Goal: Task Accomplishment & Management: Complete application form

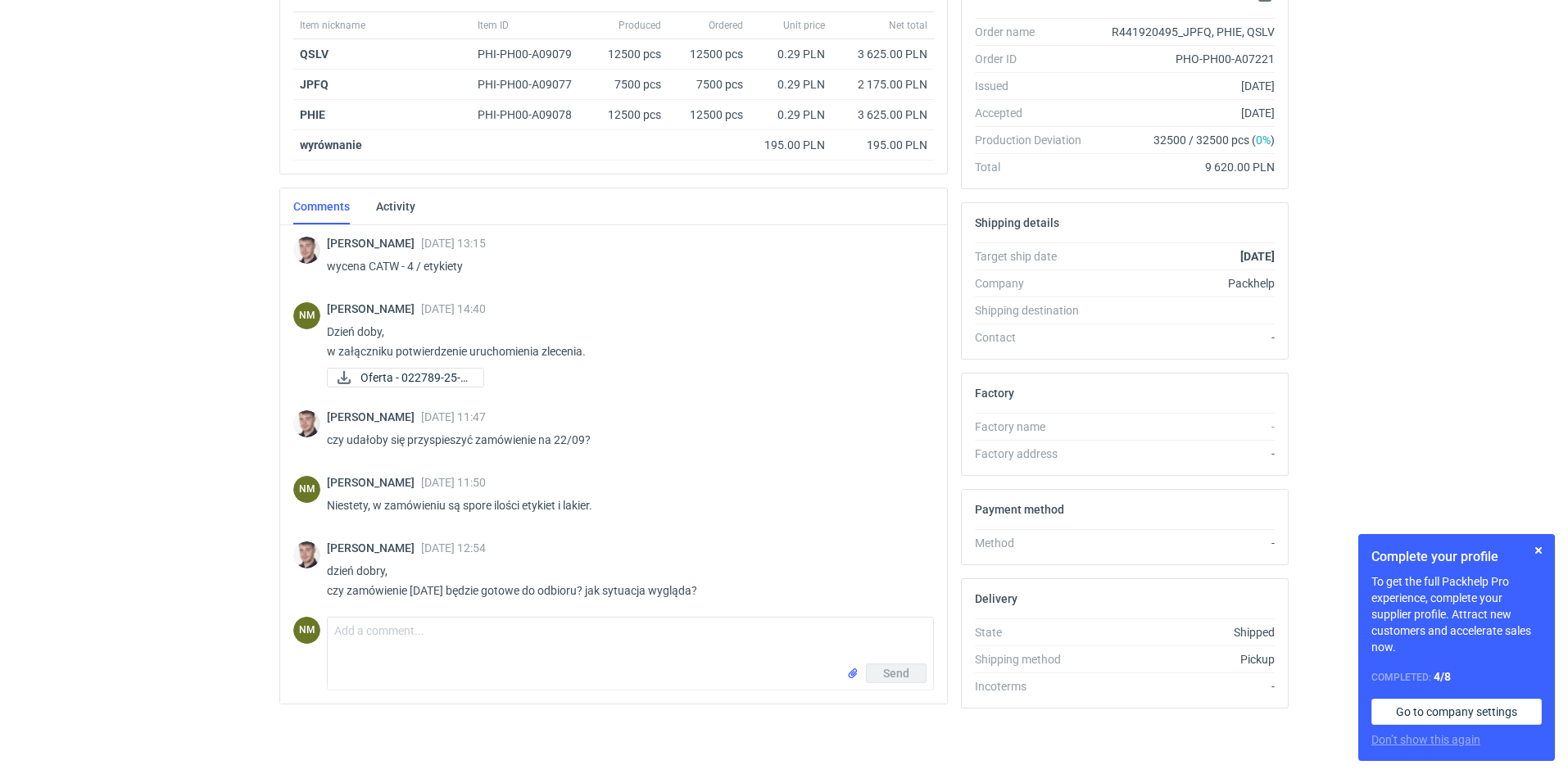
scroll to position [1070, 0]
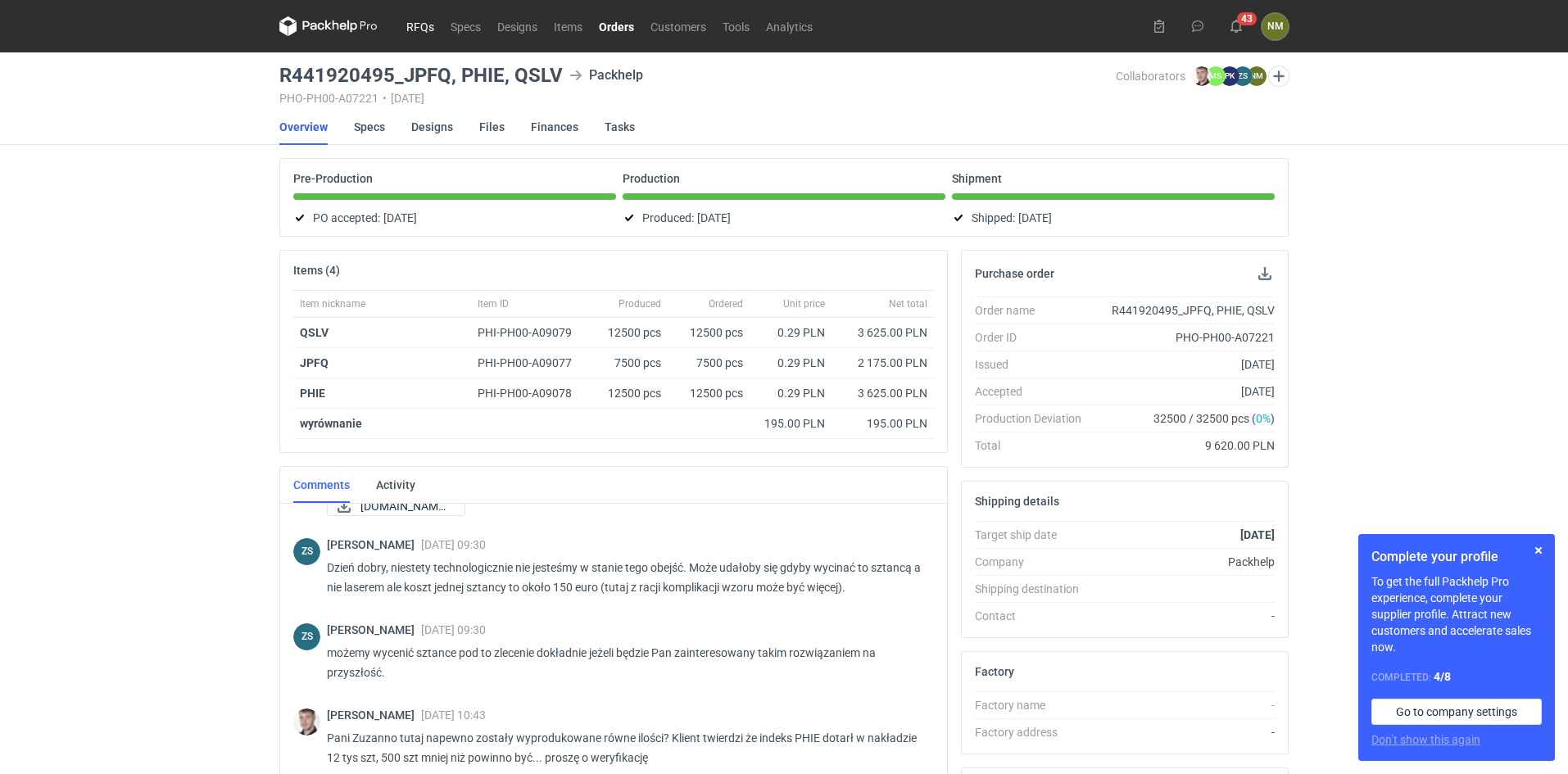
click at [418, 29] on link "RFQs" at bounding box center [420, 26] width 44 height 19
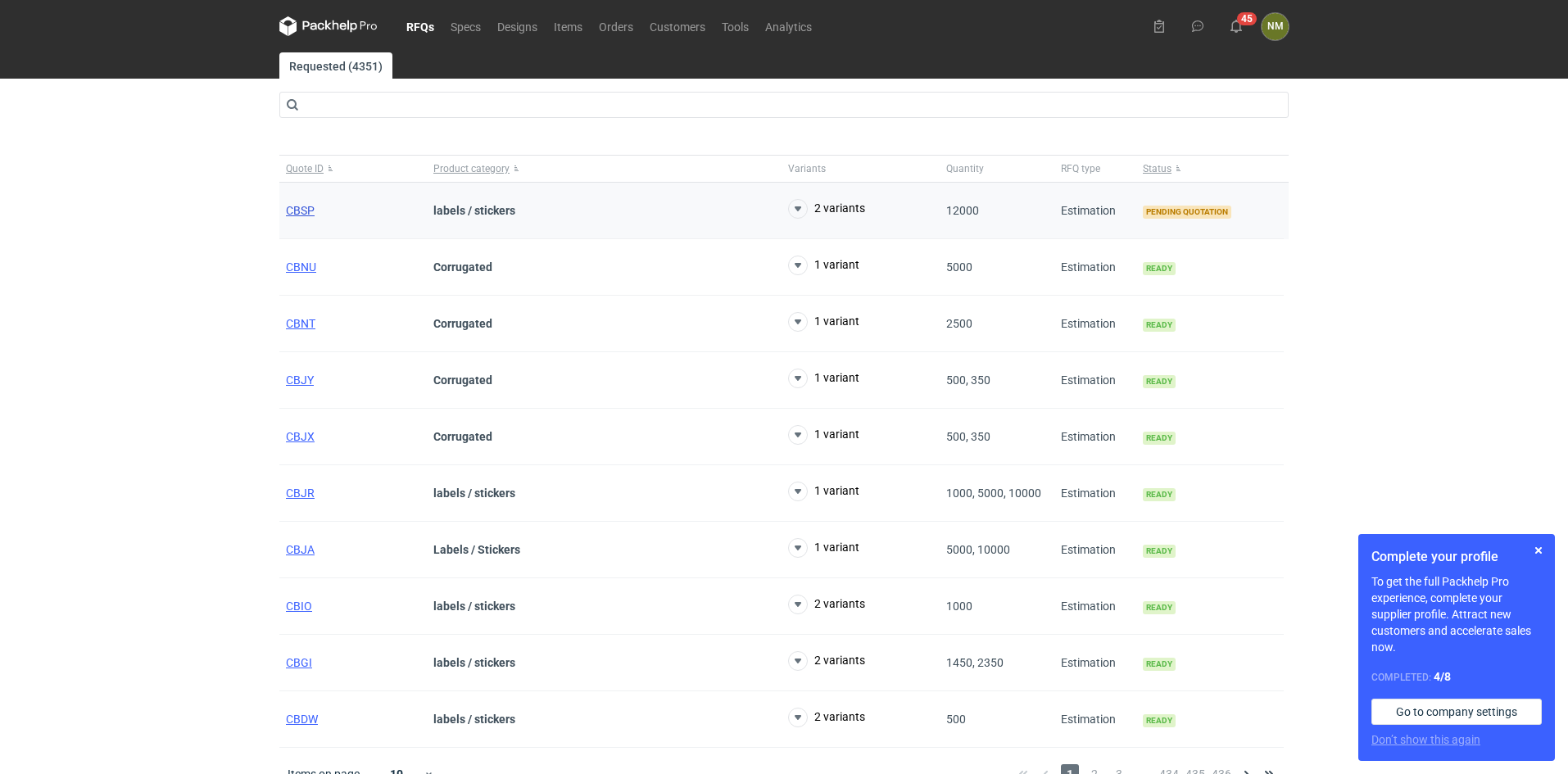
click at [310, 208] on span "CBSP" at bounding box center [300, 211] width 29 height 13
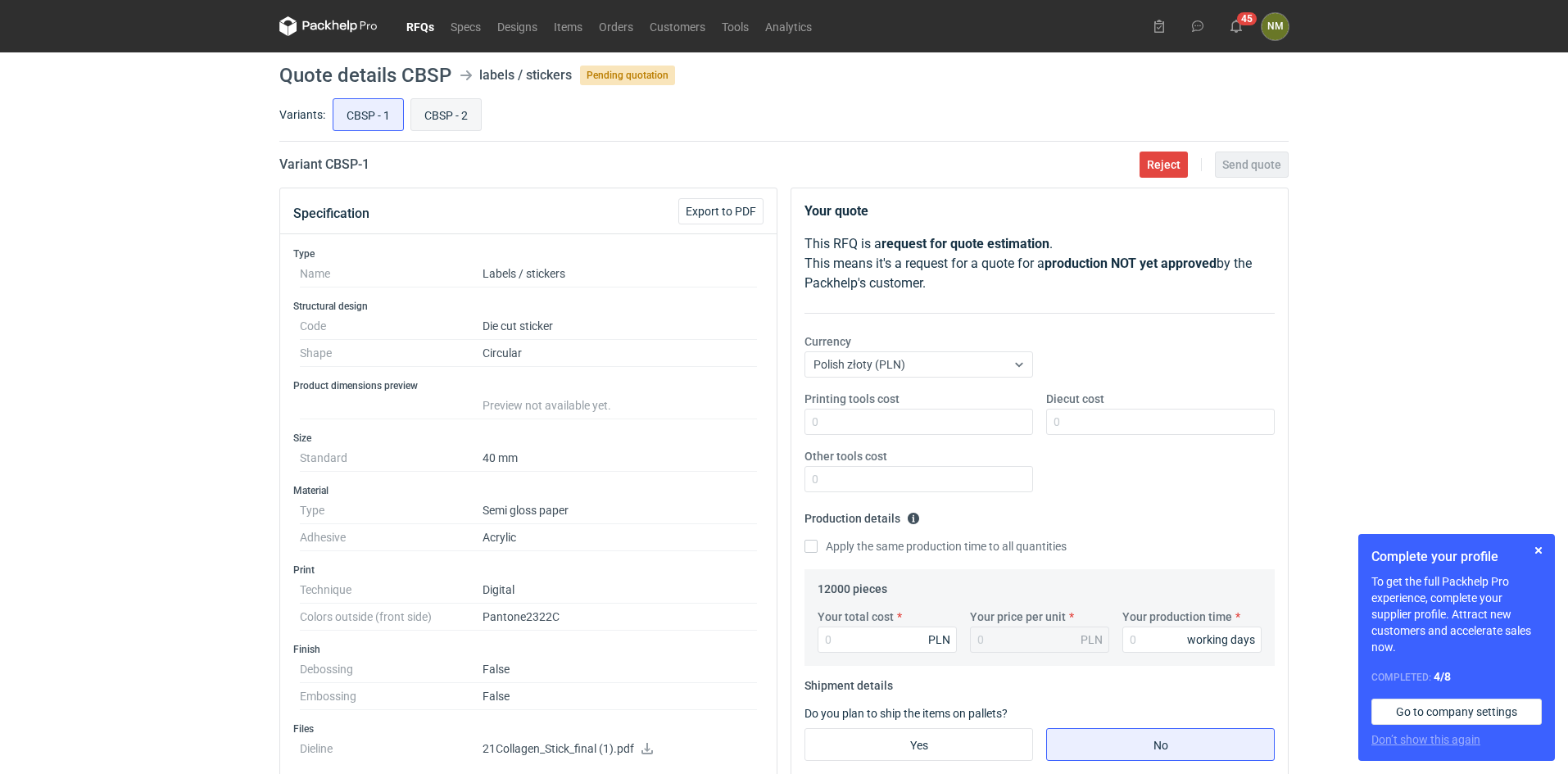
click at [444, 109] on input "CBSP - 2" at bounding box center [446, 114] width 69 height 31
radio input "true"
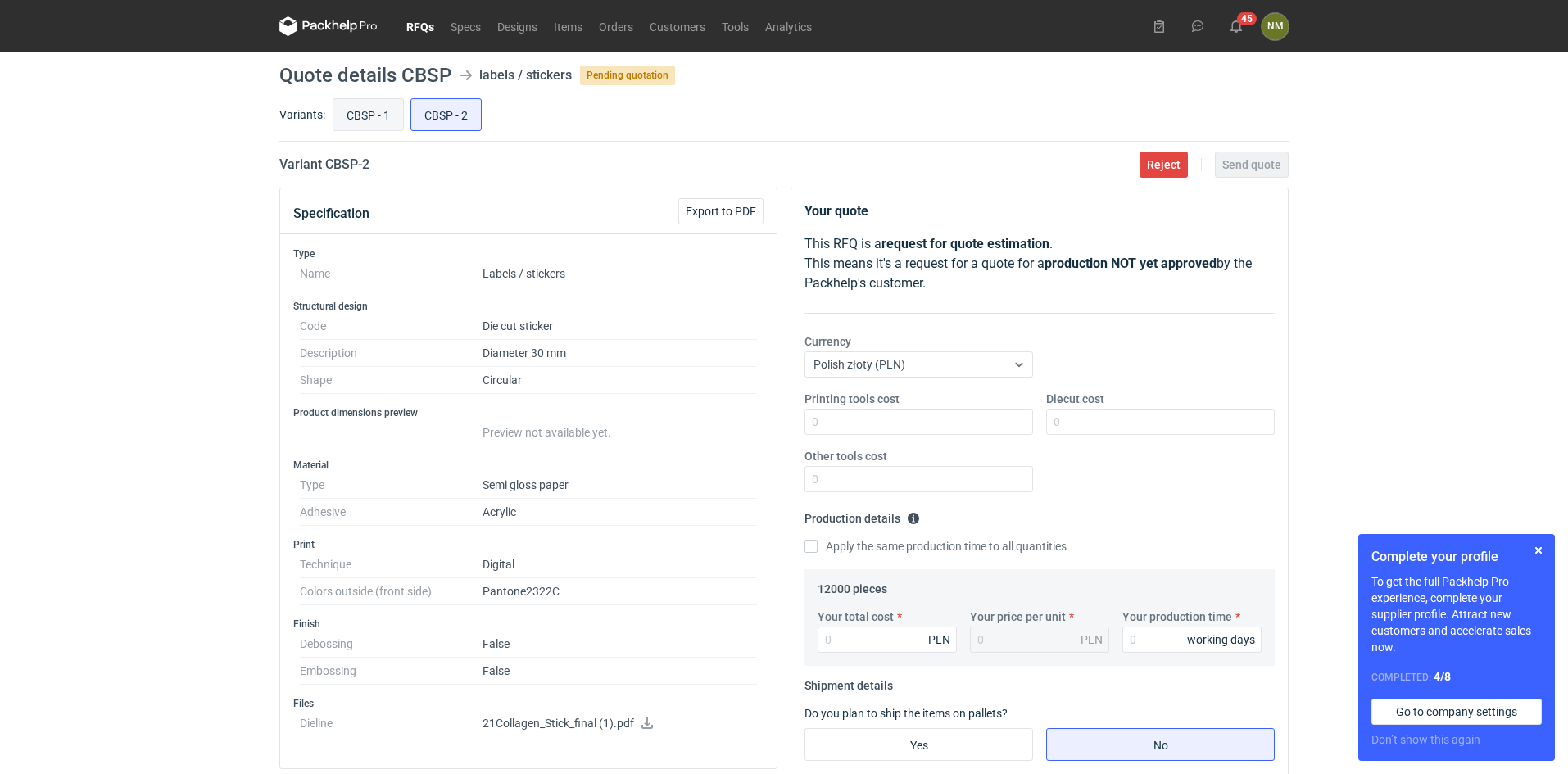
click at [390, 124] on input "CBSP - 1" at bounding box center [368, 114] width 69 height 31
radio input "true"
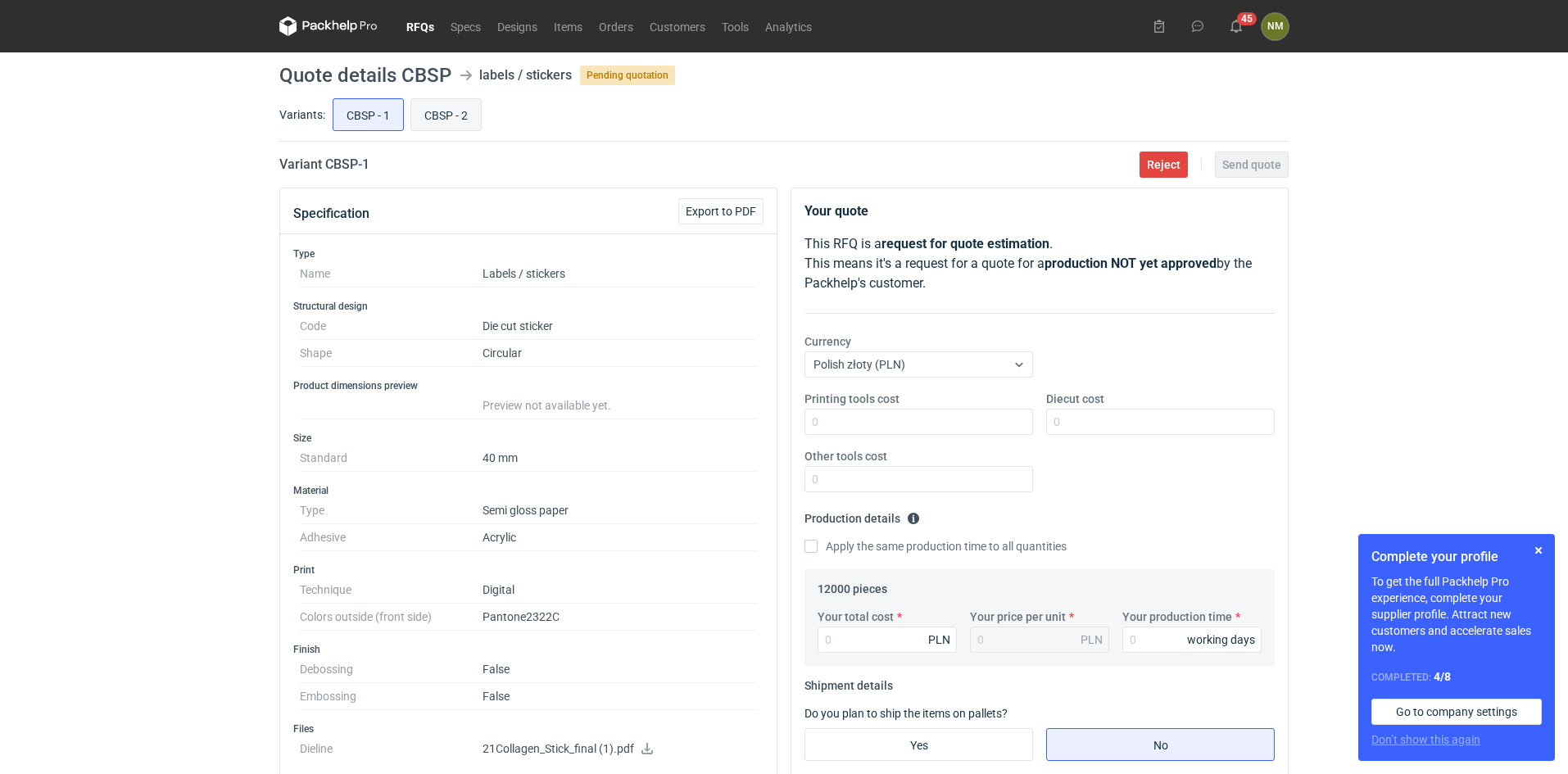
click at [455, 125] on input "CBSP - 2" at bounding box center [446, 114] width 69 height 31
radio input "true"
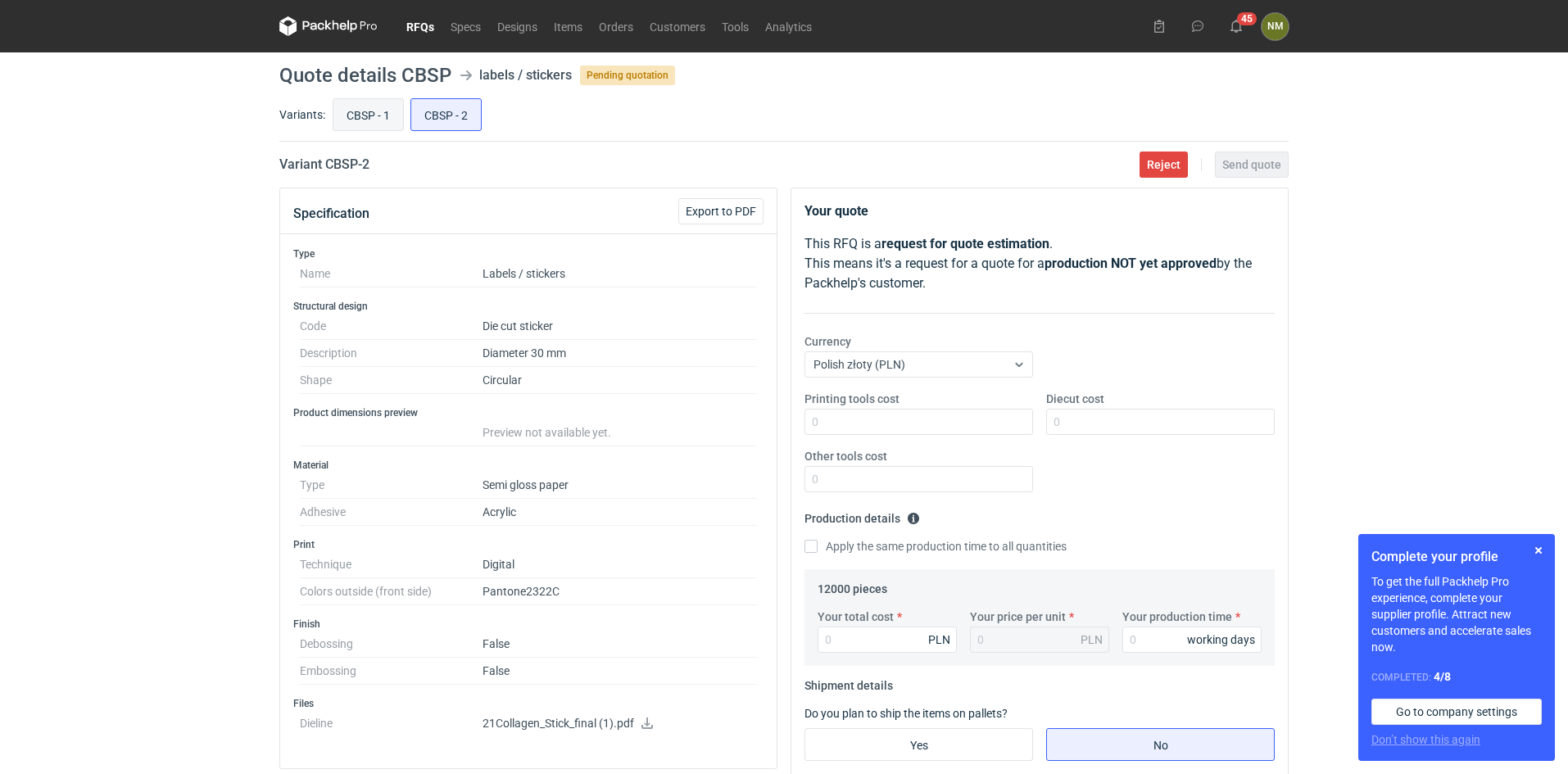
click at [360, 130] on input "CBSP - 1" at bounding box center [368, 114] width 69 height 31
radio input "true"
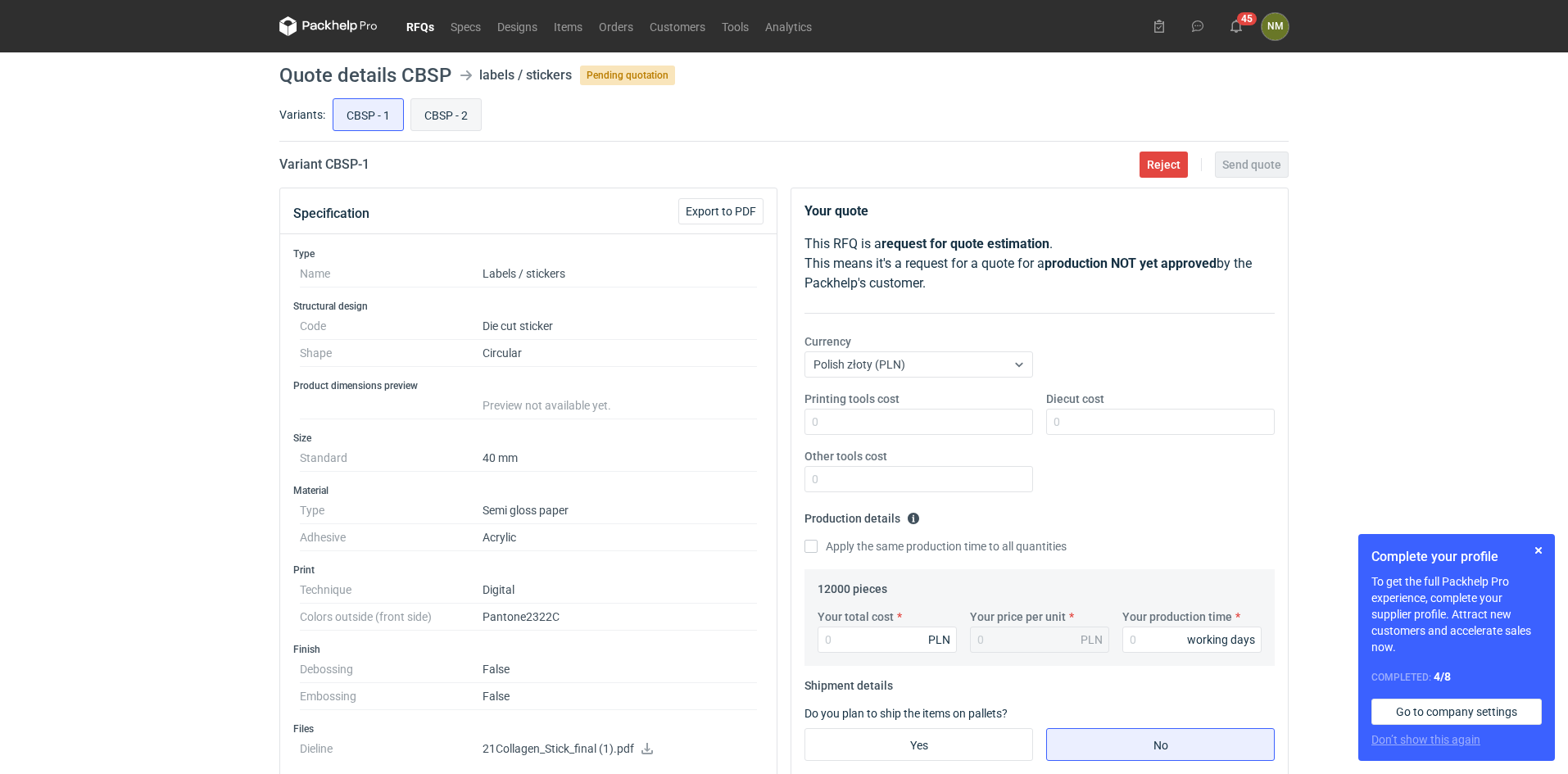
click at [456, 119] on input "CBSP - 2" at bounding box center [446, 114] width 69 height 31
radio input "true"
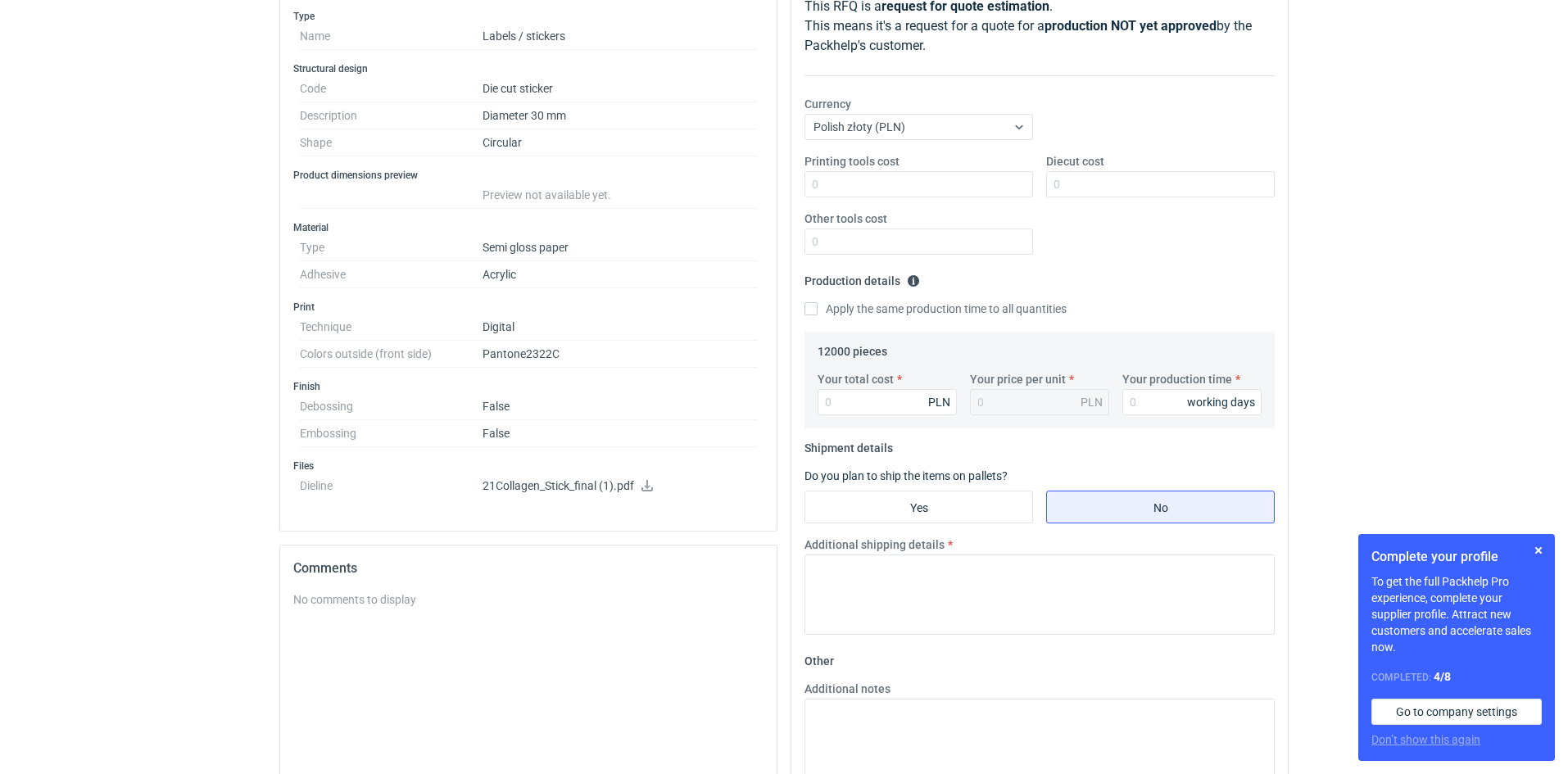
scroll to position [156, 0]
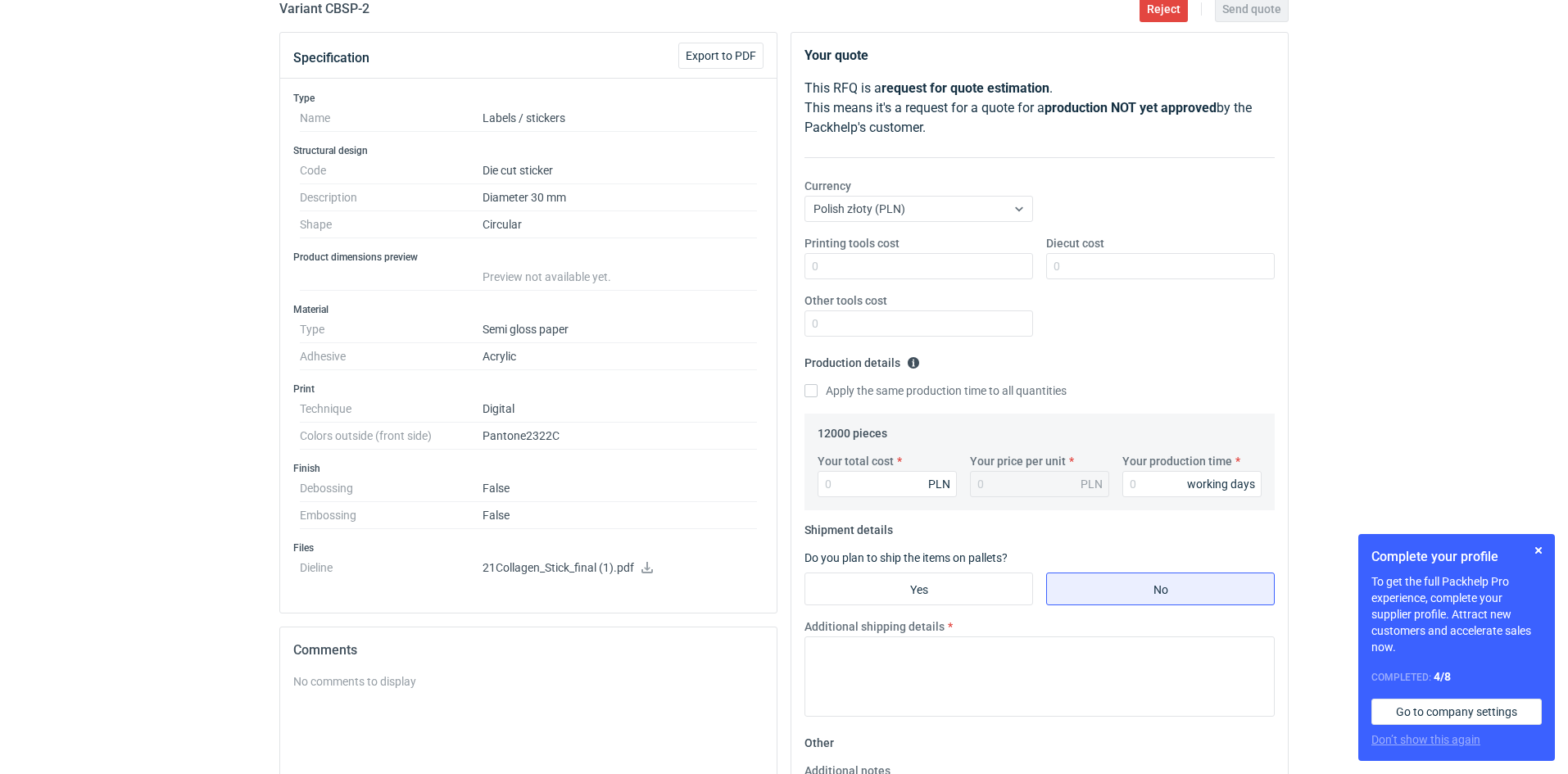
click at [645, 568] on icon at bounding box center [647, 568] width 13 height 12
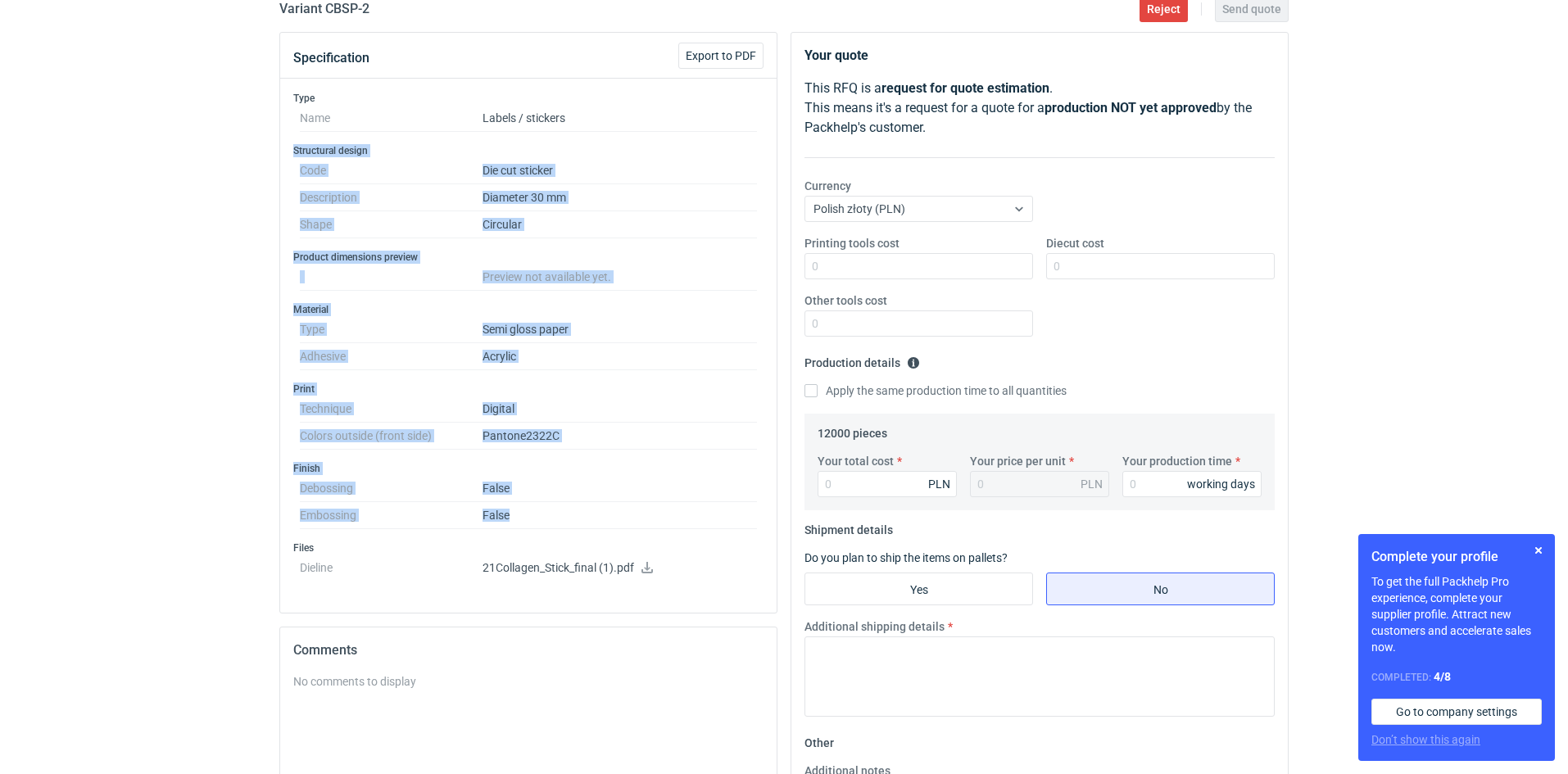
drag, startPoint x: 533, startPoint y: 522, endPoint x: 284, endPoint y: 153, distance: 445.2
click at [284, 153] on div "Type Name Labels / stickers Structural design Code Die cut sticker Description …" at bounding box center [528, 346] width 496 height 535
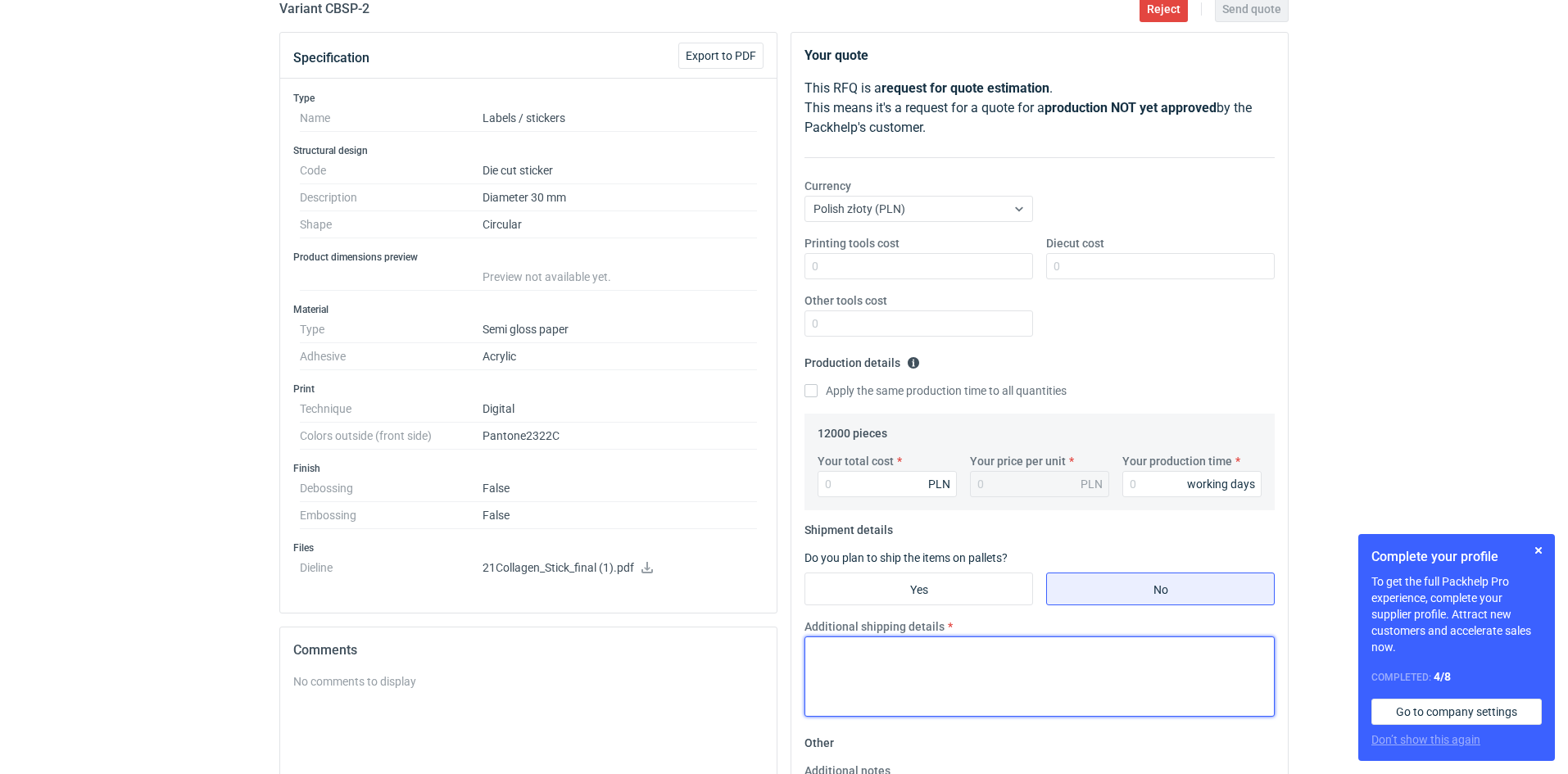
click at [922, 666] on textarea "Additional shipping details" at bounding box center [1039, 677] width 470 height 81
drag, startPoint x: 970, startPoint y: 670, endPoint x: 987, endPoint y: 670, distance: 17.0
click at [979, 670] on textarea "Wycena dla: Papier półpołysk, klej standard - 30x30 mm - 12000 szt -" at bounding box center [1039, 677] width 470 height 81
click at [882, 690] on textarea "Wycena dla: Papier półpołysk, klej standard - CMYK - 30x30 mm - 12000 szt -" at bounding box center [1039, 677] width 470 height 81
click at [1150, 679] on textarea "Wycena dla: Papier półpołysk, klej standard - CMYK - 30x30 mm - 12000 szt -" at bounding box center [1039, 677] width 470 height 81
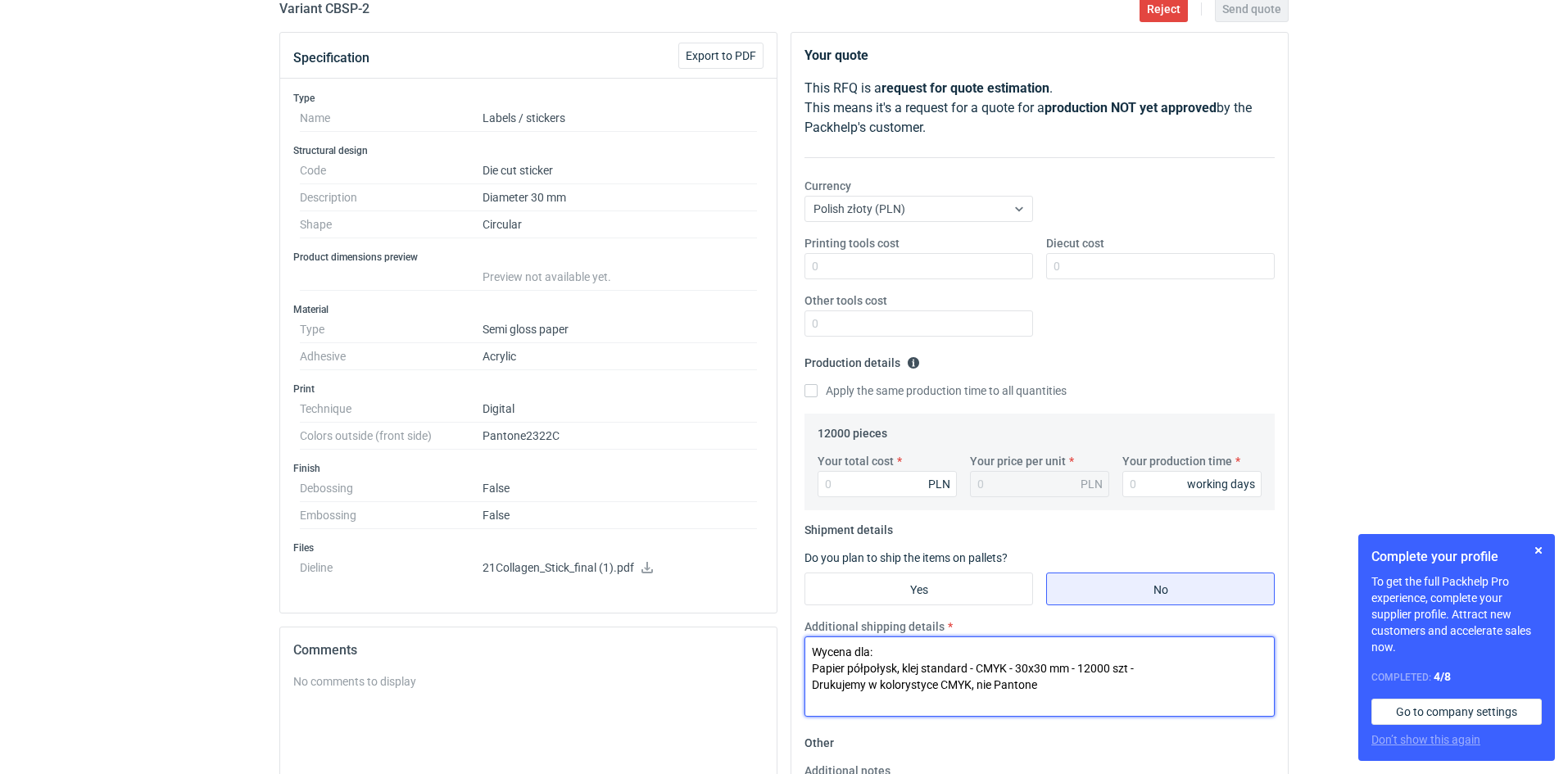
click at [1162, 666] on textarea "Wycena dla: Papier półpołysk, klej standard - CMYK - 30x30 mm - 12000 szt - Dru…" at bounding box center [1039, 677] width 470 height 81
type textarea "Wycena dla: Papier półpołysk, klej standard - CMYK - 30x30 mm - 12000 szt - Dru…"
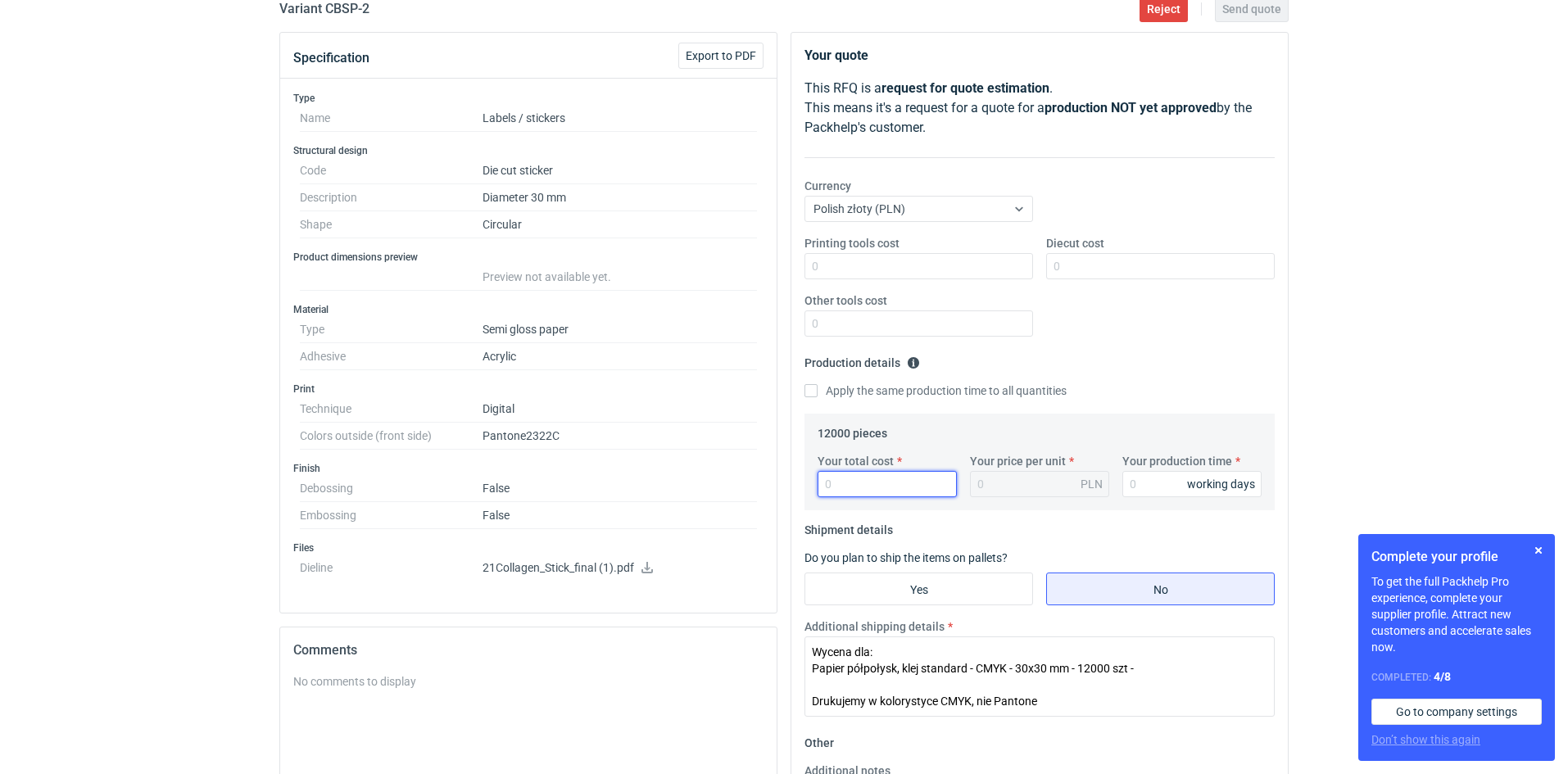
click at [853, 487] on input "Your total cost" at bounding box center [886, 484] width 139 height 26
paste input "559.62"
type input "559.62"
type input "0.05"
type input "559.62"
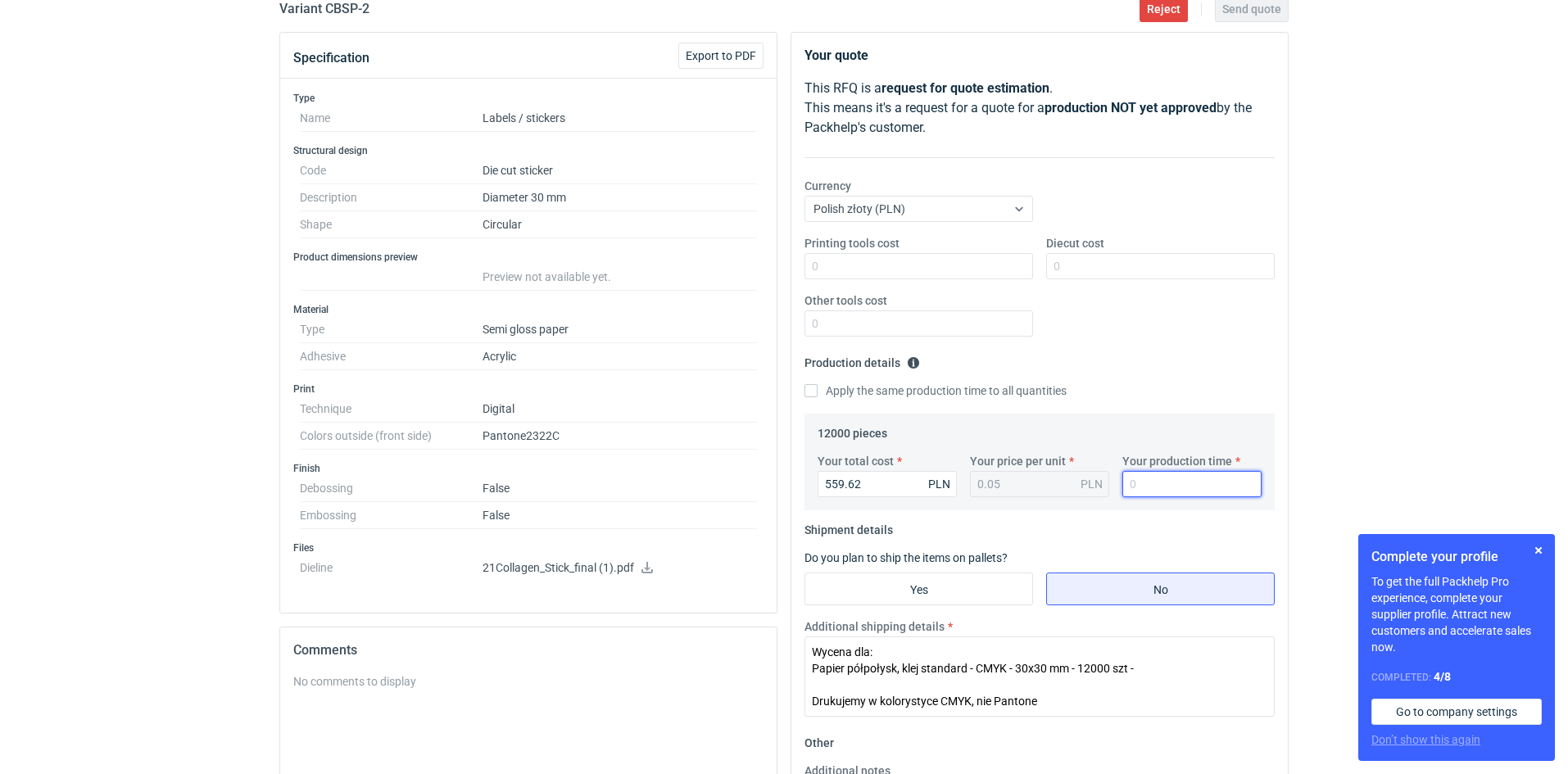
click at [1151, 488] on input "Your production time" at bounding box center [1192, 484] width 139 height 26
type input "3"
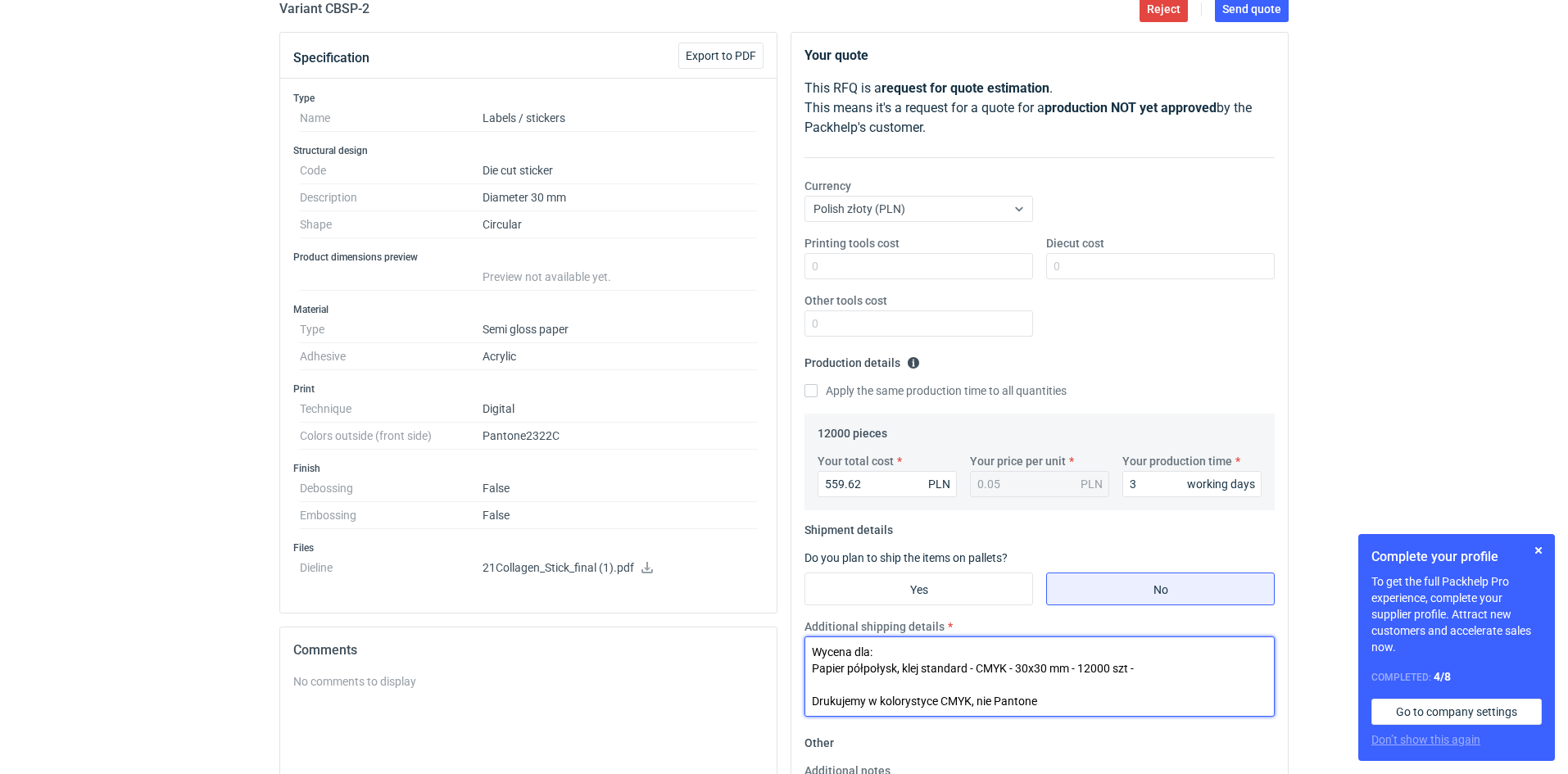
click at [1157, 666] on textarea "Wycena dla: Papier półpołysk, klej standard - CMYK - 30x30 mm - 12000 szt - Dru…" at bounding box center [1039, 677] width 470 height 81
paste textarea "559,62"
type textarea "Wycena dla: Papier półpołysk, klej standard - CMYK - 30x30 mm - 12000 szt - 559…"
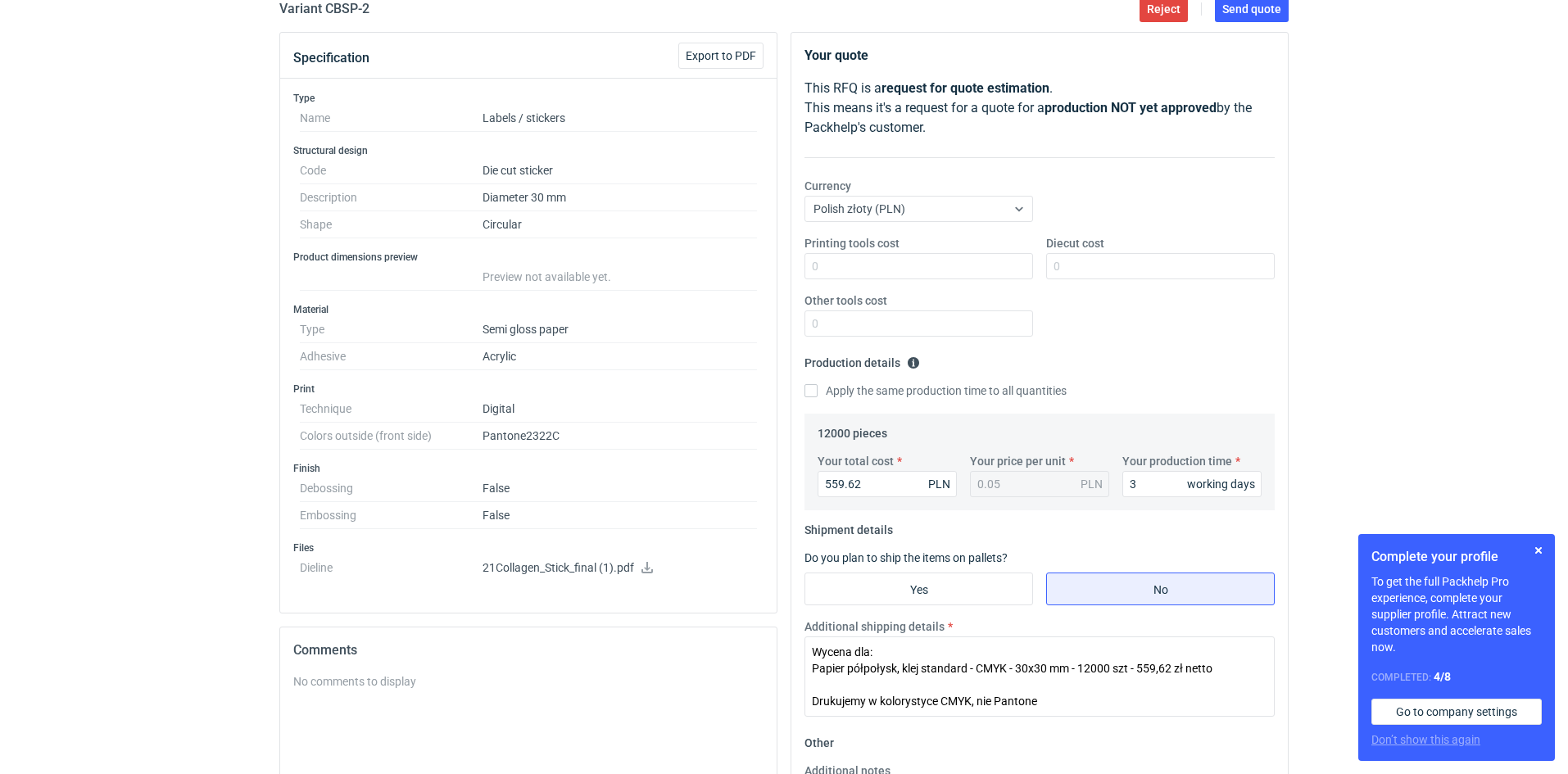
click at [1270, 389] on div "Apply the same production time to all quantities" at bounding box center [1039, 391] width 470 height 18
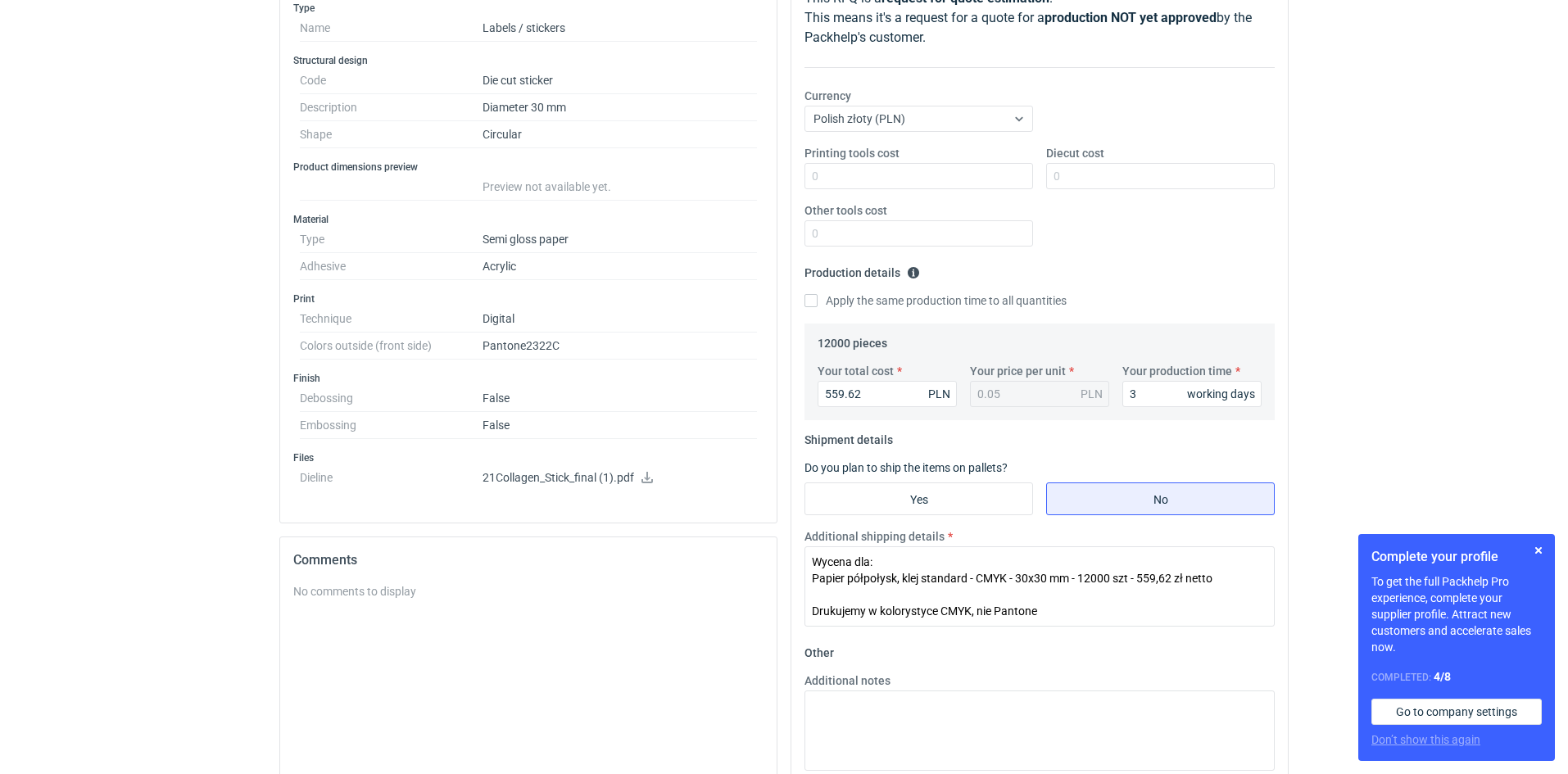
scroll to position [0, 0]
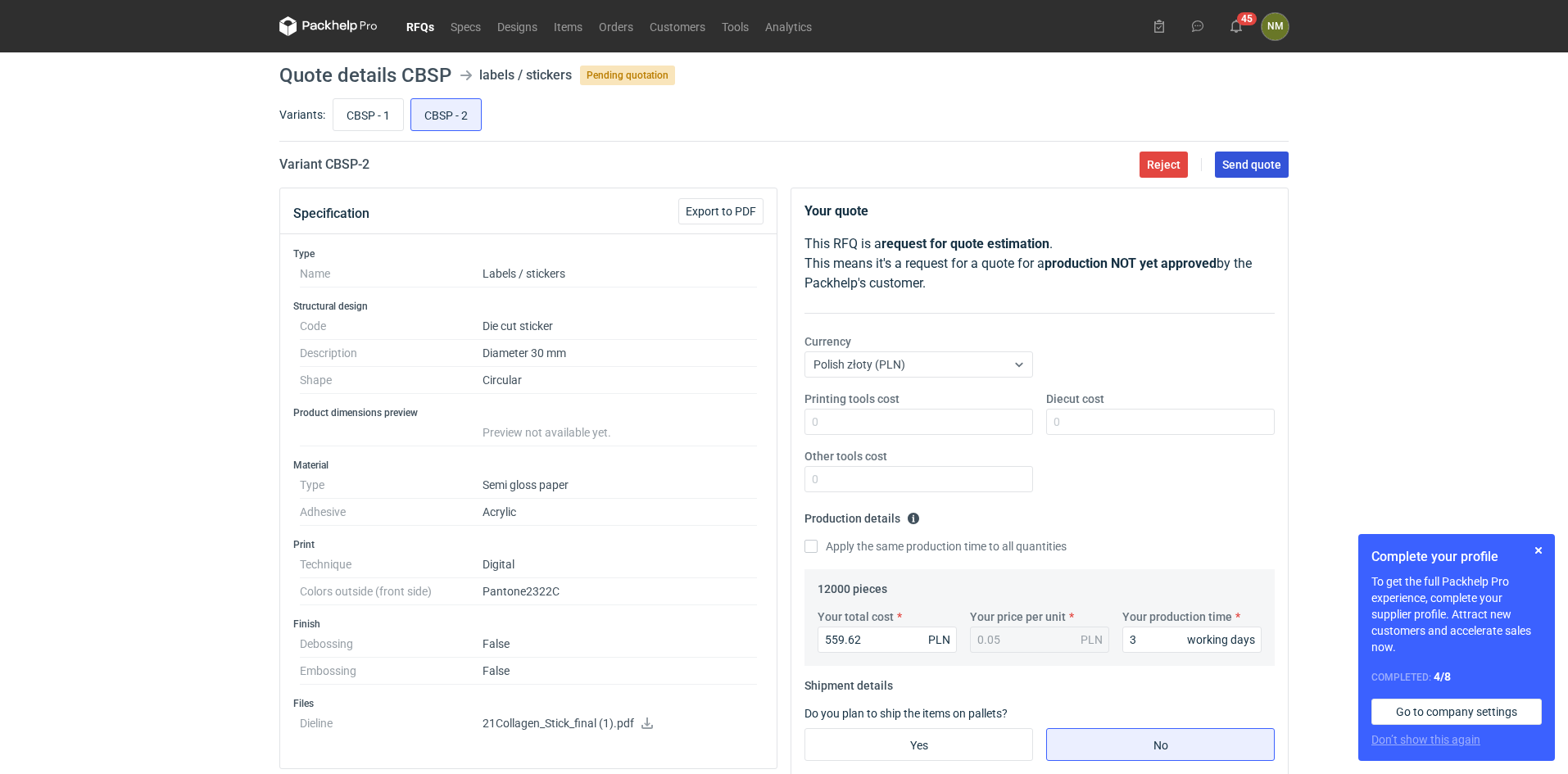
click at [1250, 159] on span "Send quote" at bounding box center [1251, 164] width 59 height 12
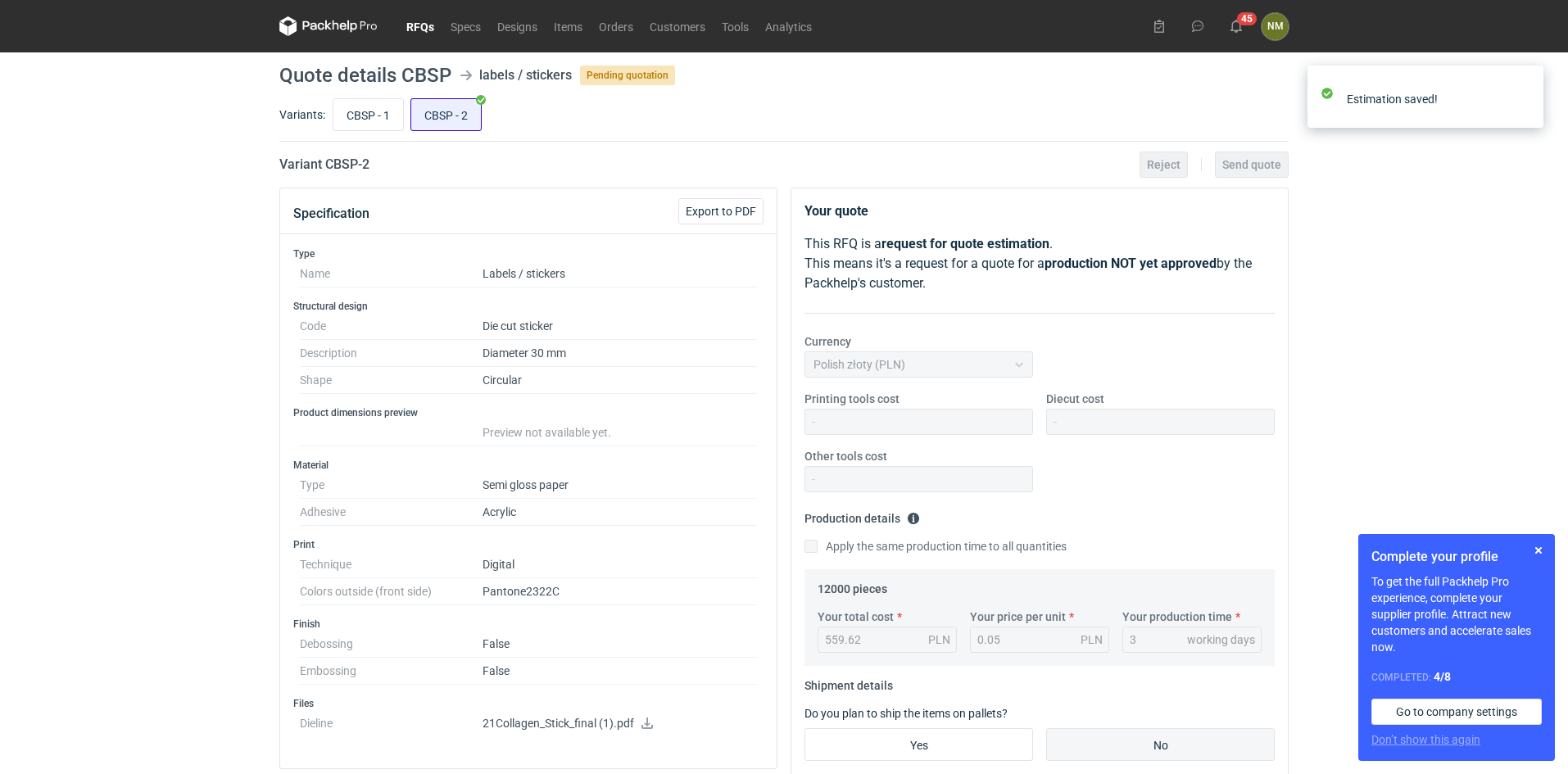
click at [446, 115] on input "CBSP - 2" at bounding box center [446, 114] width 69 height 31
click at [358, 119] on input "CBSP - 1" at bounding box center [368, 114] width 69 height 31
radio input "true"
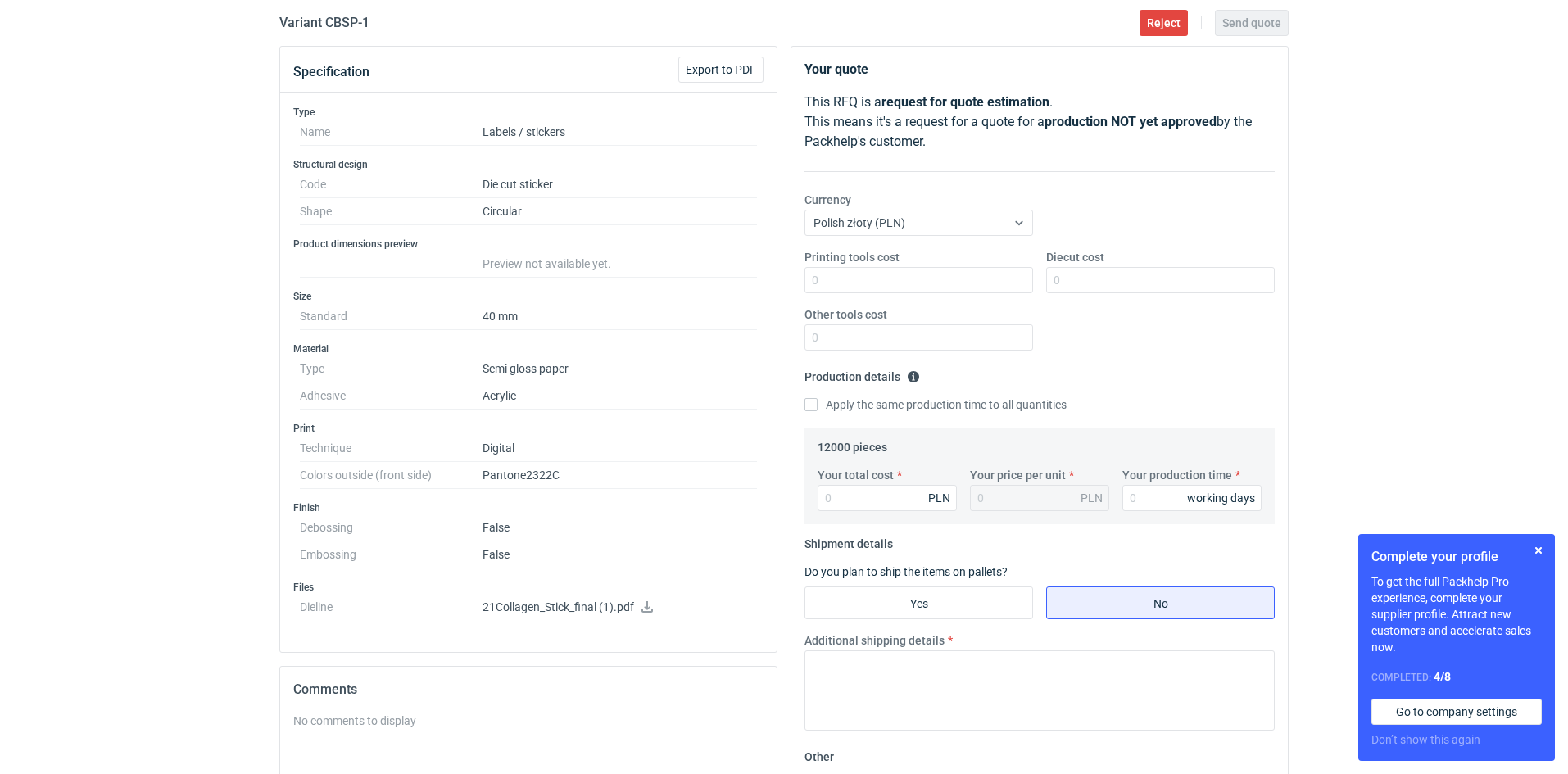
scroll to position [163, 0]
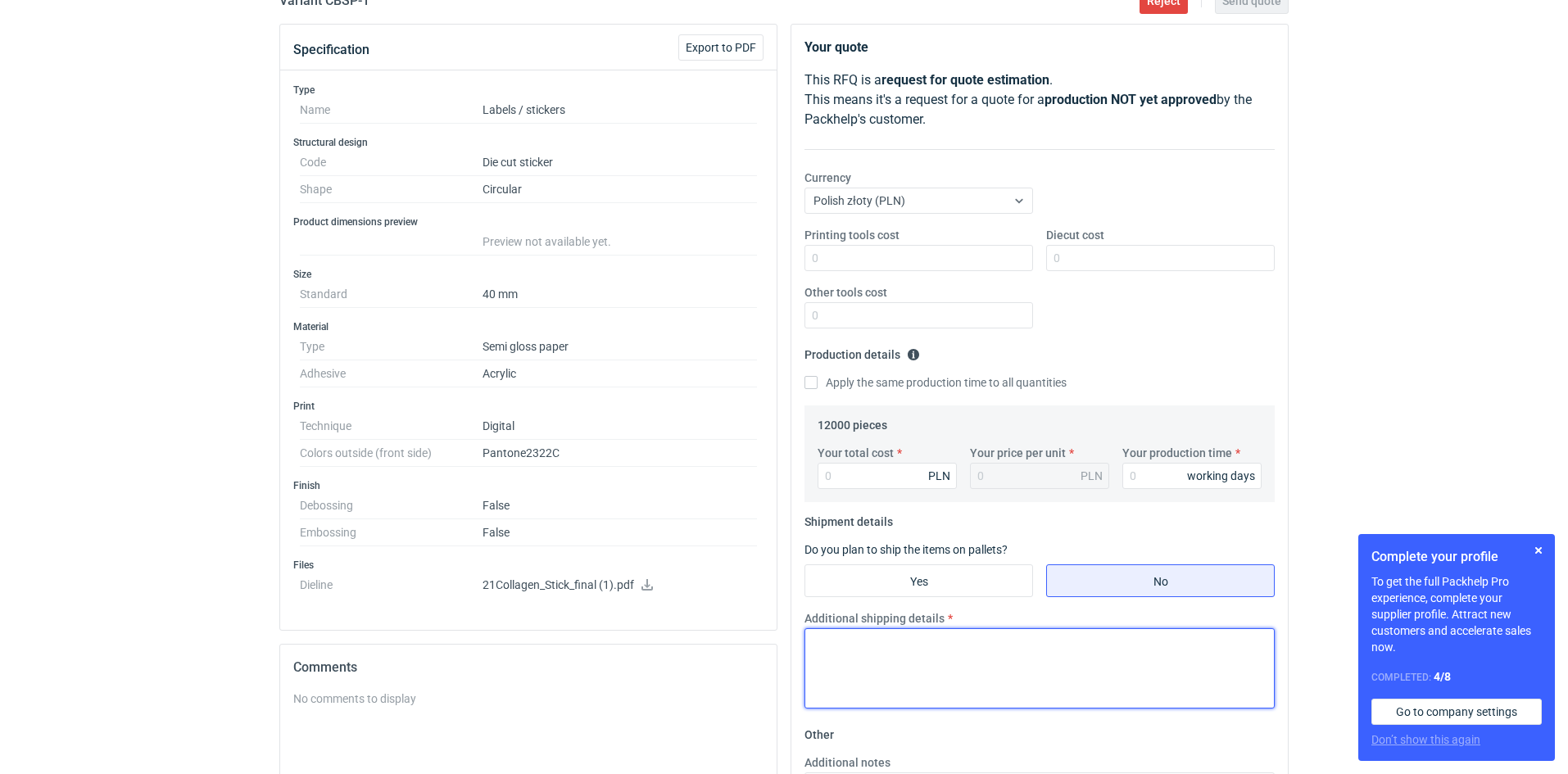
click at [884, 675] on textarea "Additional shipping details" at bounding box center [1039, 669] width 470 height 81
paste textarea "Wycena dla: Papier półpołysk, klej standard - CMYK - 30x30 mm - 12000 szt - 559…"
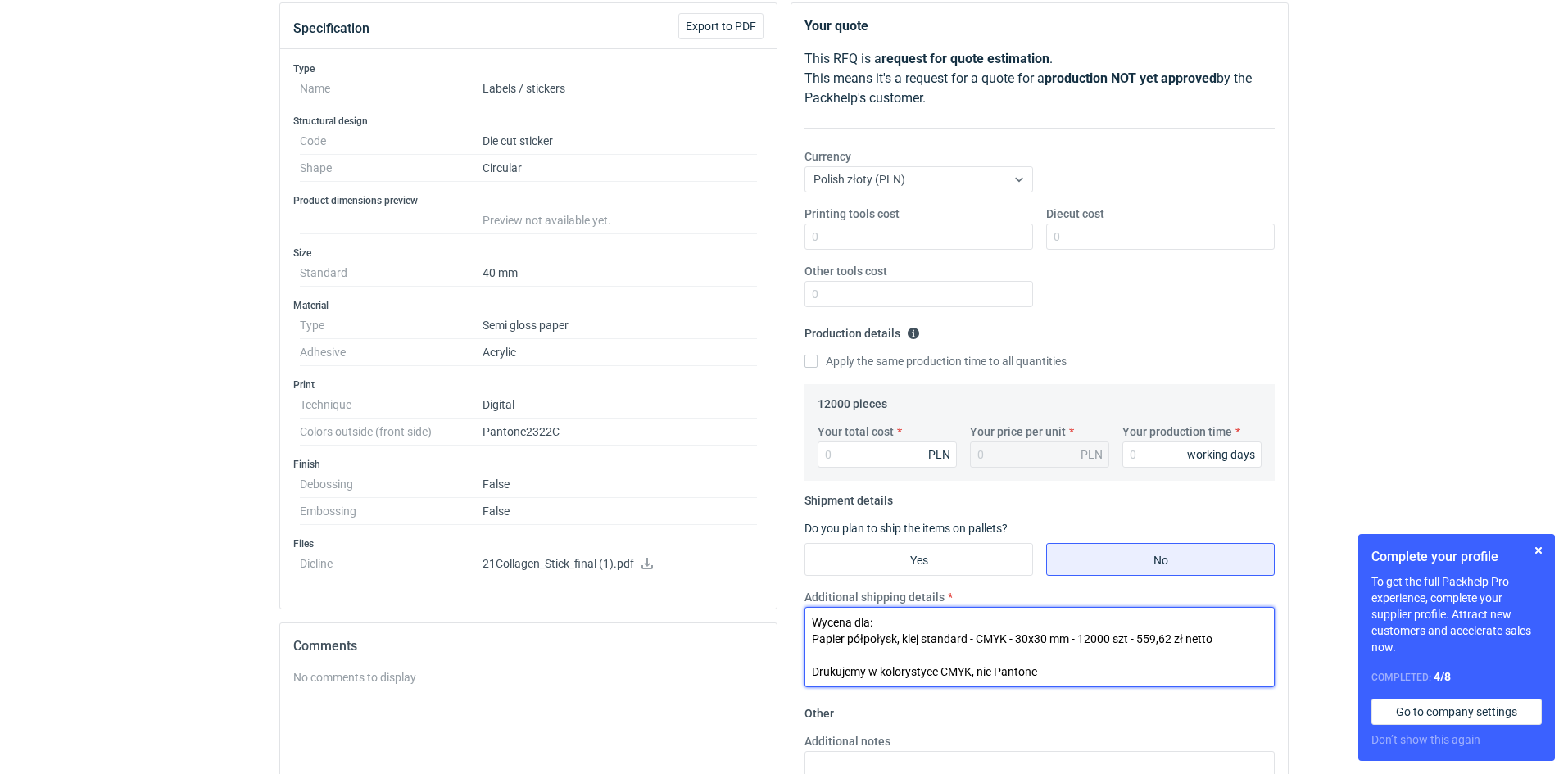
scroll to position [82, 0]
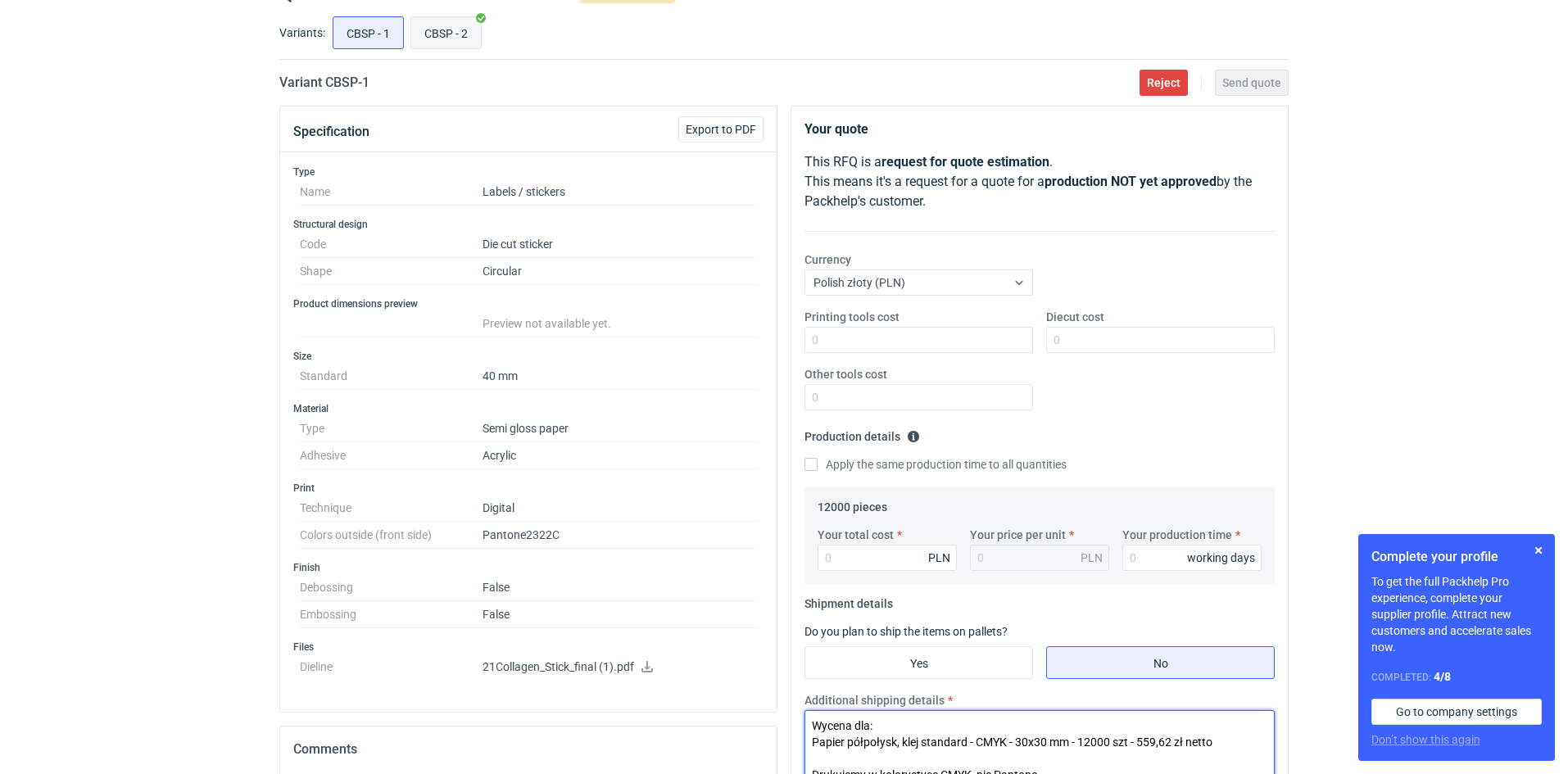
type textarea "Wycena dla: Papier półpołysk, klej standard - CMYK - 30x30 mm - 12000 szt - 559…"
click at [446, 26] on input "CBSP - 2" at bounding box center [446, 33] width 69 height 31
radio input "true"
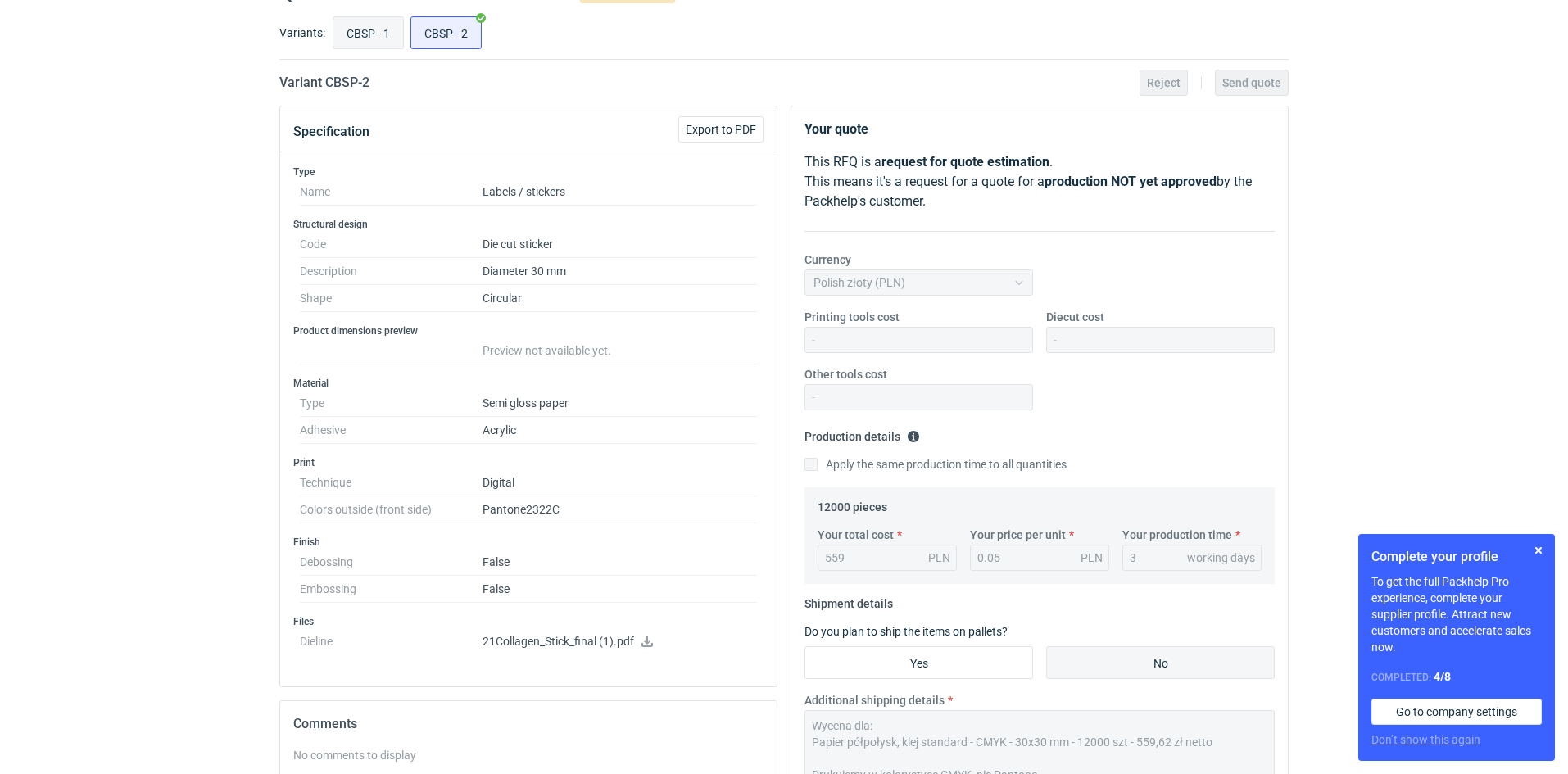
click at [356, 37] on input "CBSP - 1" at bounding box center [368, 33] width 69 height 31
radio input "true"
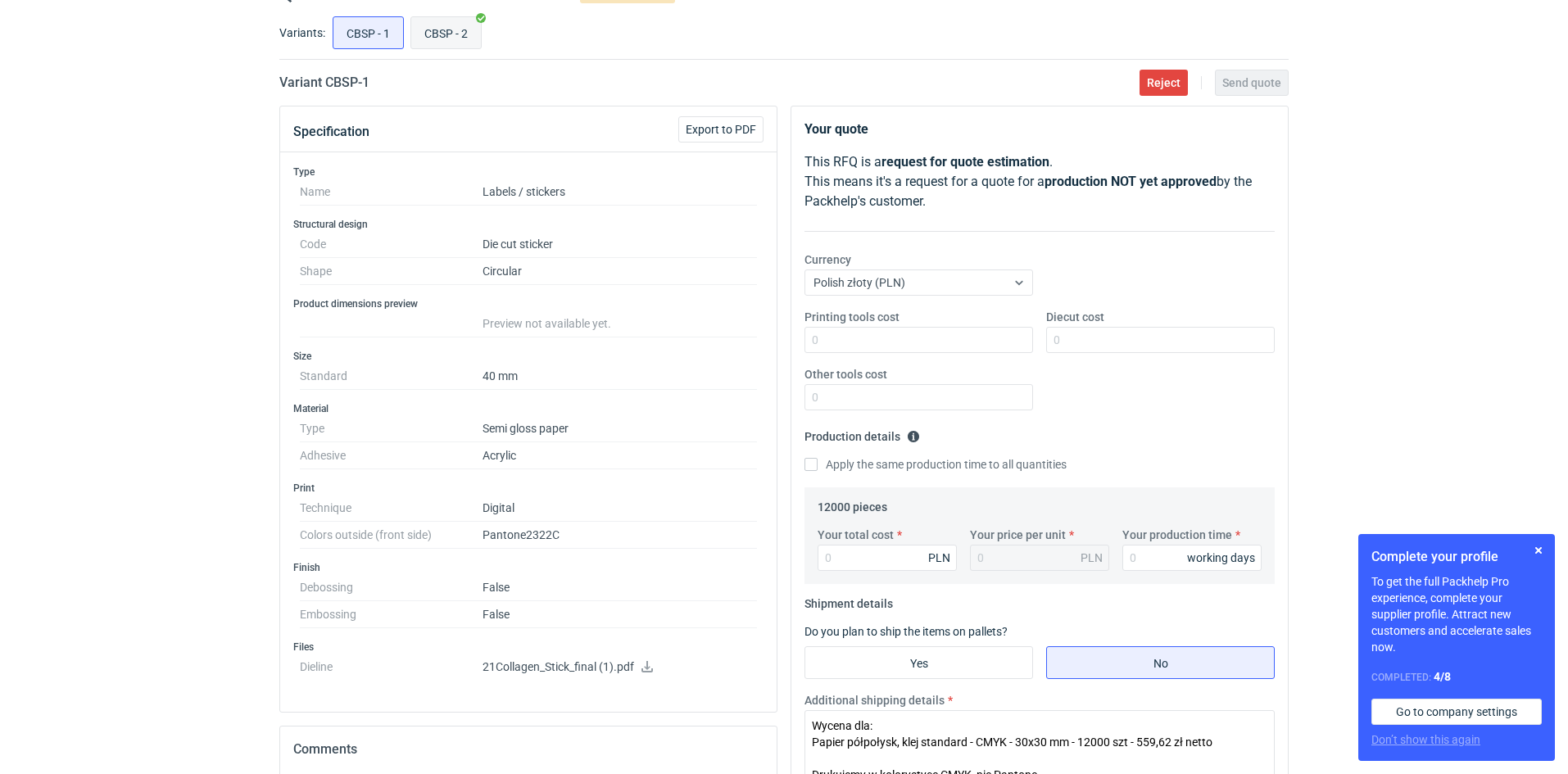
click at [436, 44] on input "CBSP - 2" at bounding box center [446, 33] width 69 height 31
radio input "true"
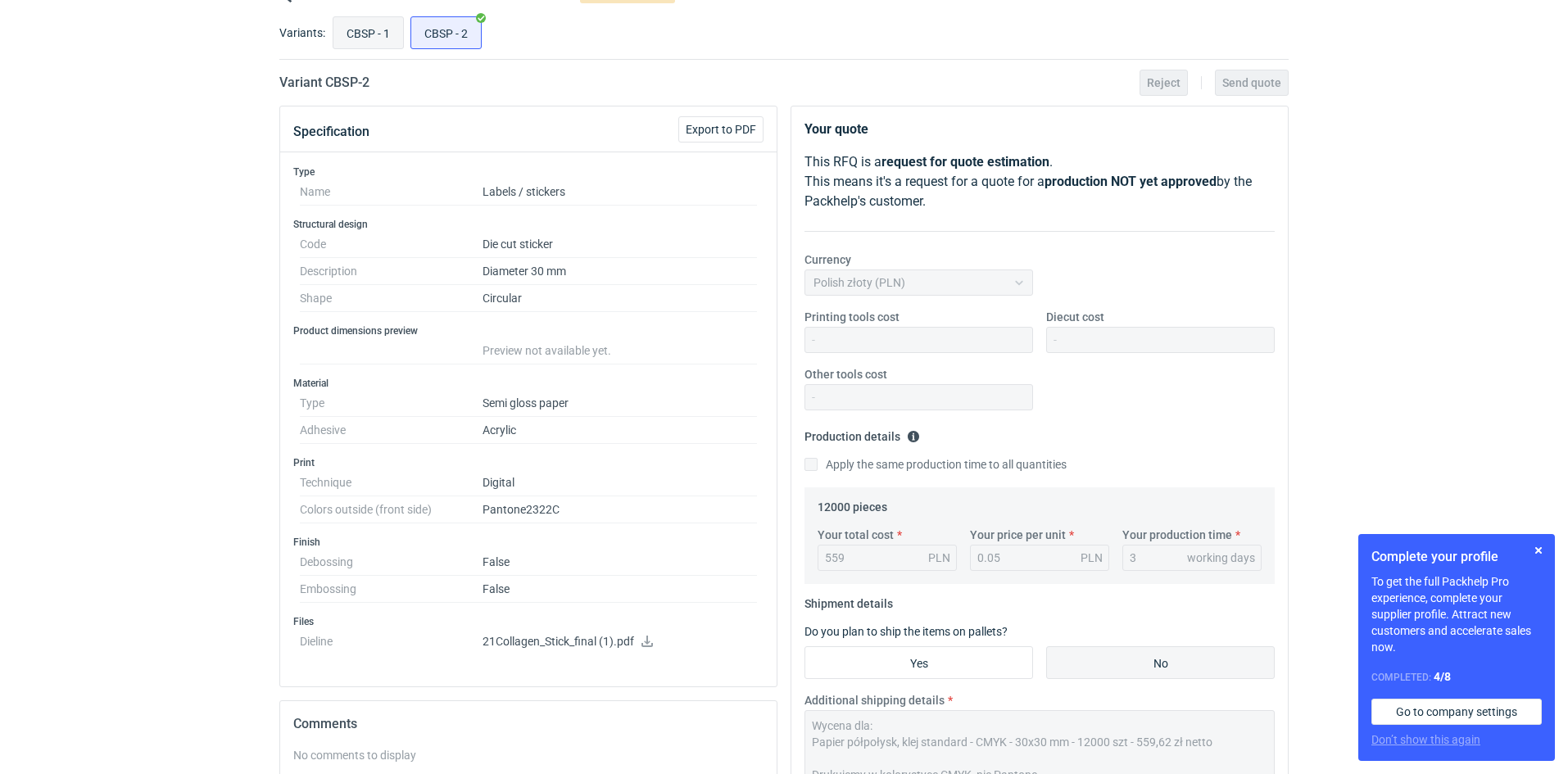
click at [386, 40] on input "CBSP - 1" at bounding box center [368, 33] width 69 height 31
radio input "true"
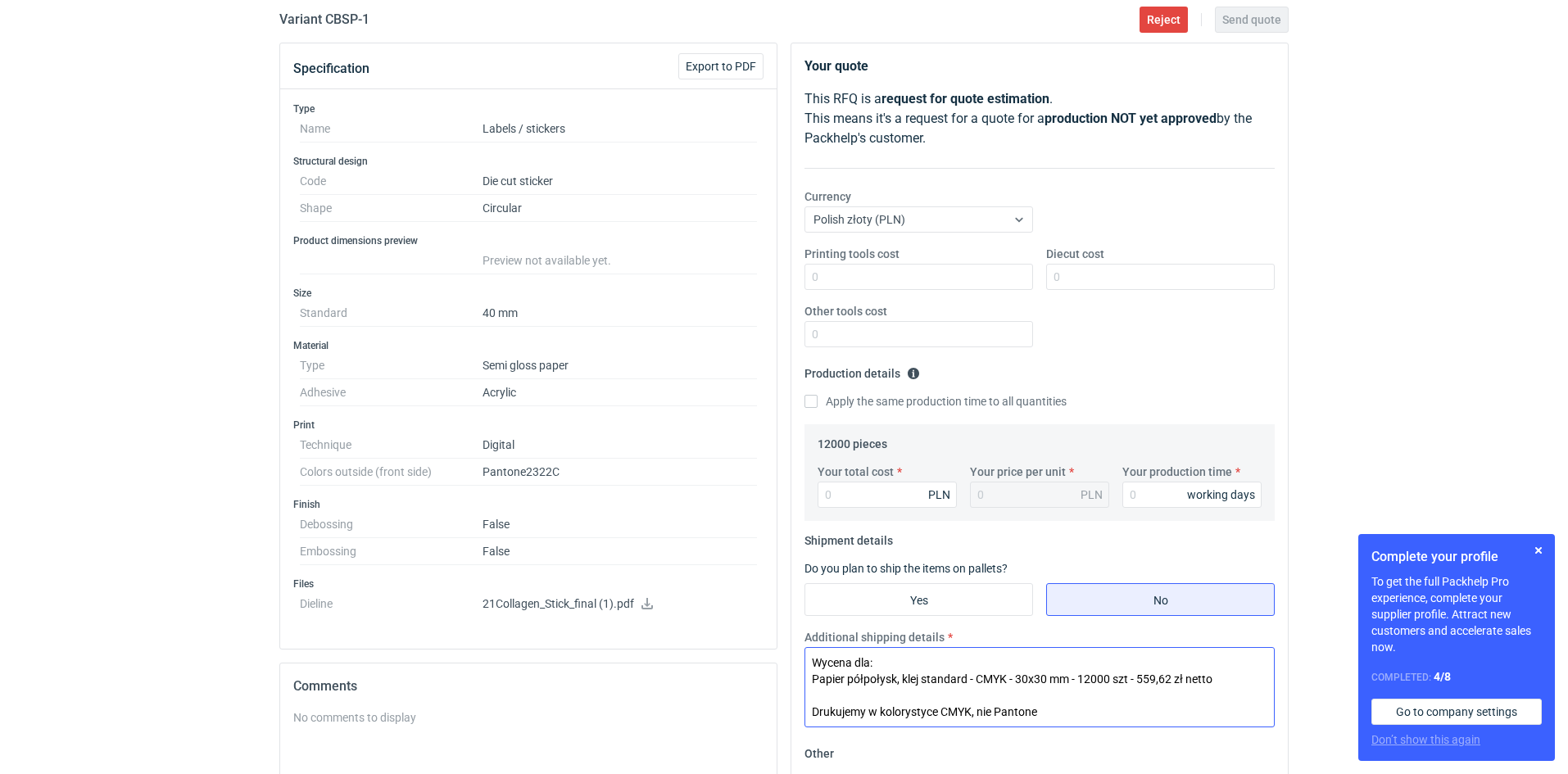
scroll to position [163, 0]
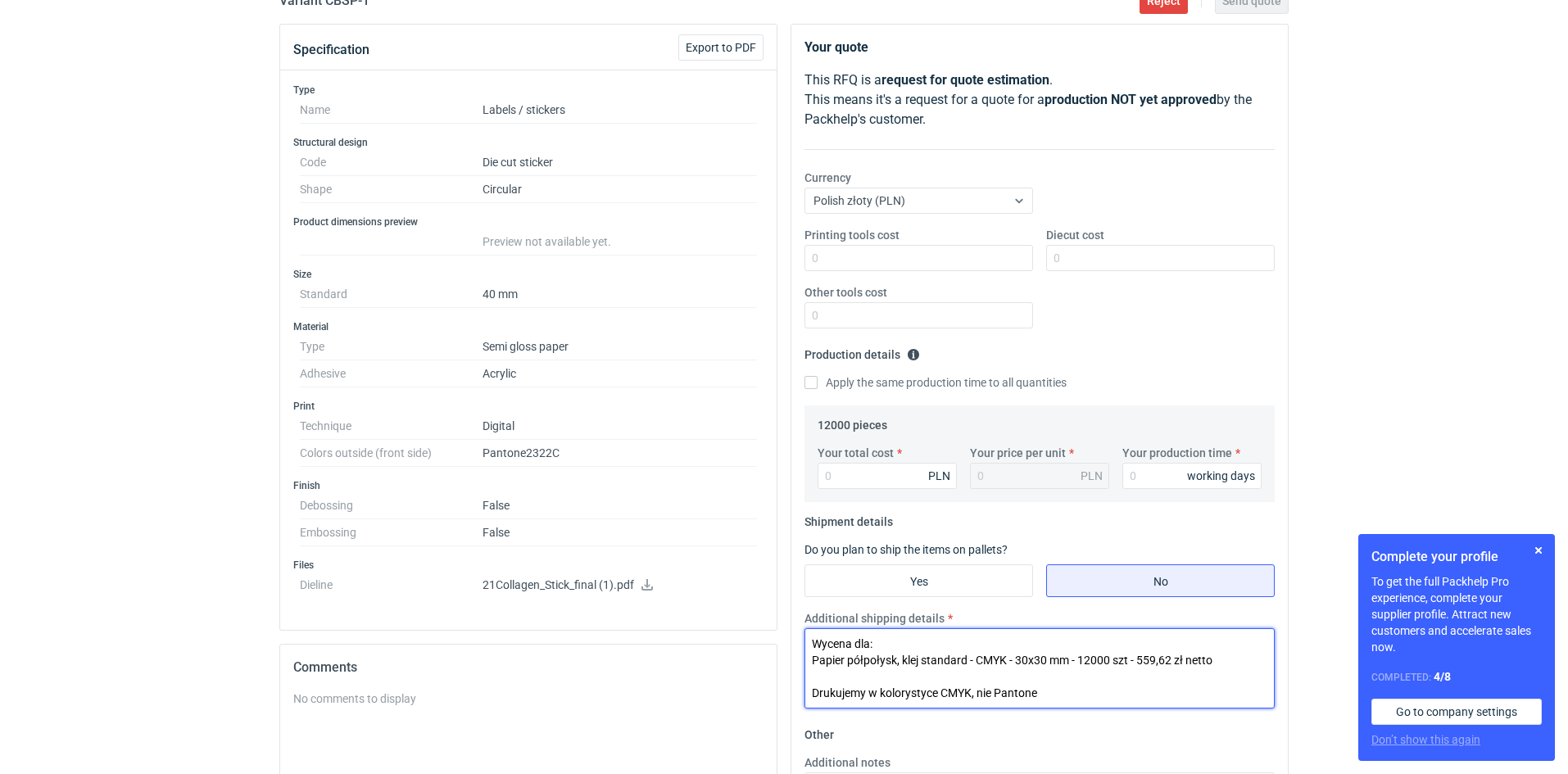
click at [1024, 661] on textarea "Wycena dla: Papier półpołysk, klej standard - CMYK - 30x30 mm - 12000 szt - 559…" at bounding box center [1039, 669] width 470 height 81
click at [1042, 655] on textarea "Wycena dla: Papier półpołysk, klej standard - CMYK - 40x30 mm - 12000 szt - 559…" at bounding box center [1039, 669] width 470 height 81
click at [1149, 658] on textarea "Wycena dla: Papier półpołysk, klej standard - CMYK - 40x40 mm - 12000 szt - 559…" at bounding box center [1039, 669] width 470 height 81
paste textarea "752,56"
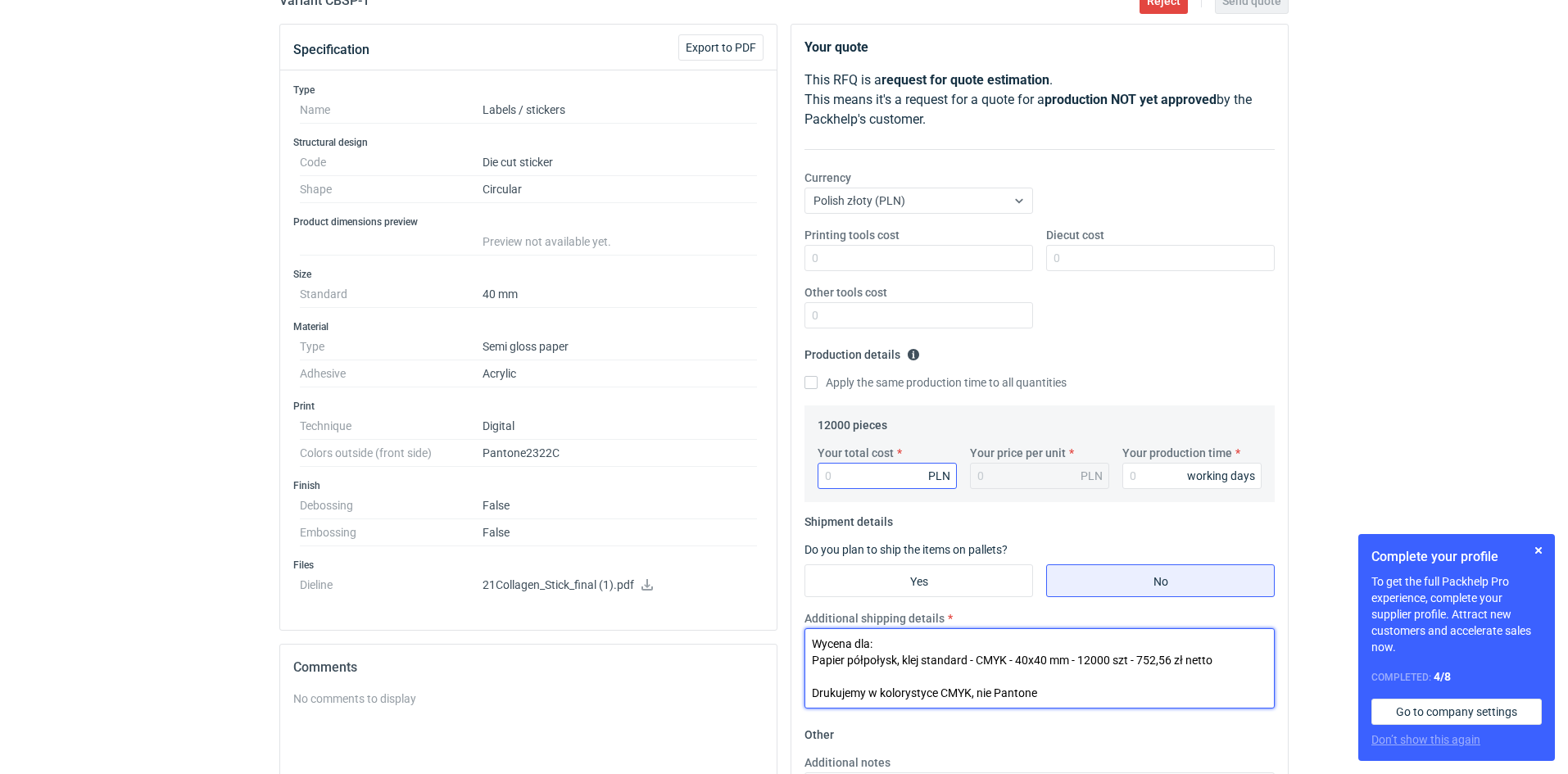
type textarea "Wycena dla: Papier półpołysk, klej standard - CMYK - 40x40 mm - 12000 szt - 752…"
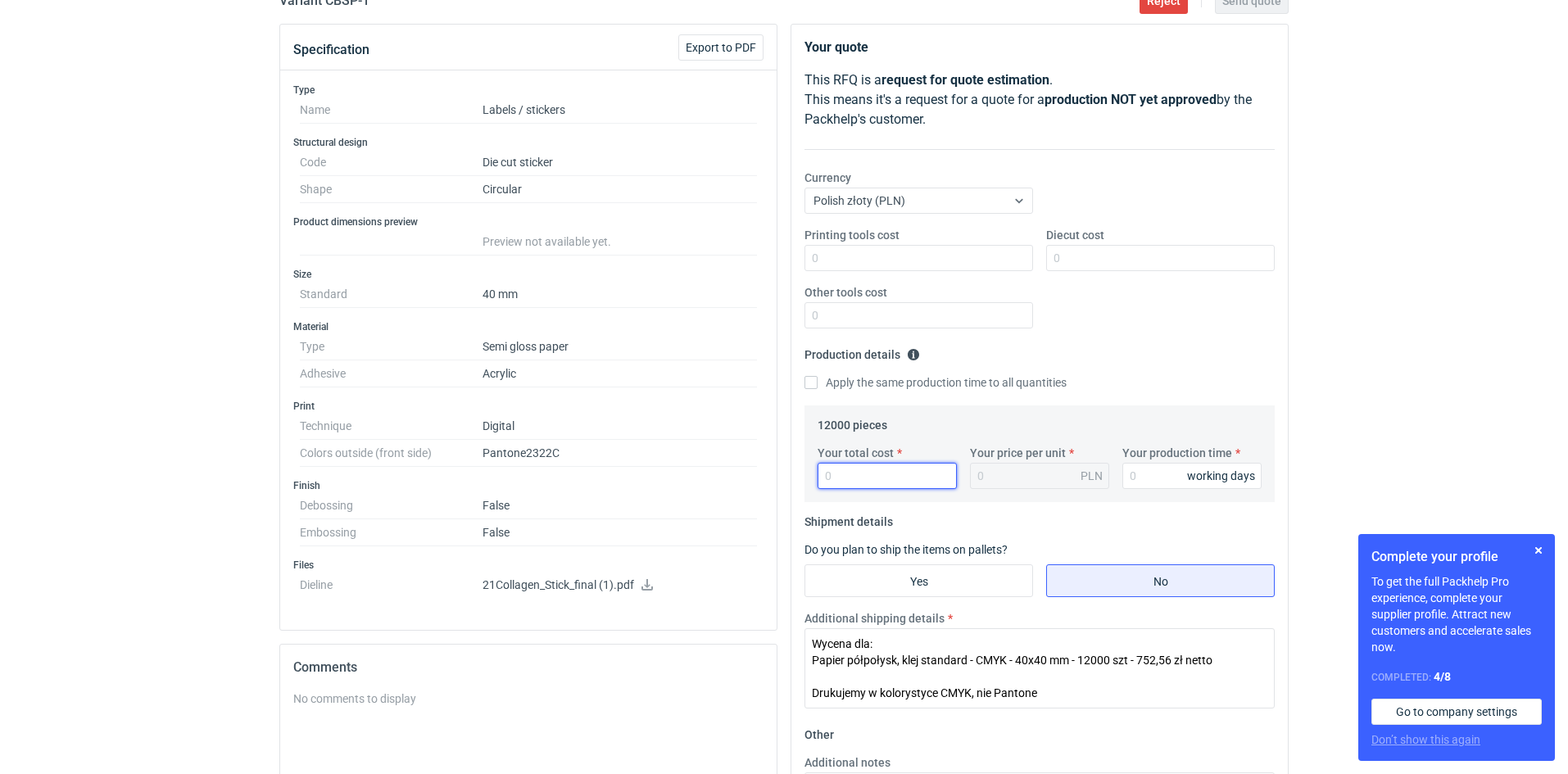
click at [863, 468] on input "Your total cost" at bounding box center [886, 475] width 139 height 26
paste input "752.56"
type input "752.56"
type input "0.06"
type input "752.56"
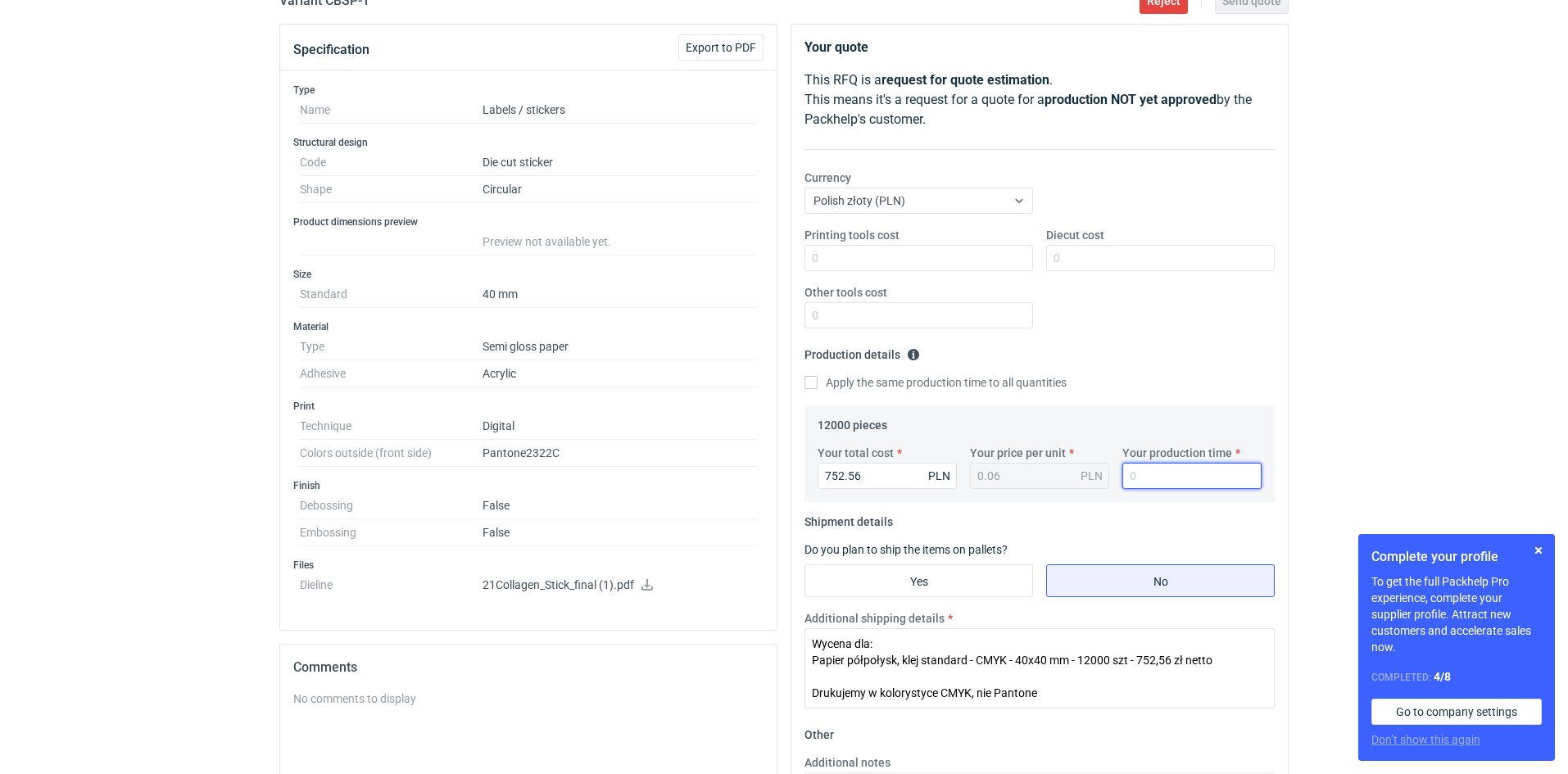
click at [1156, 479] on input "Your production time" at bounding box center [1192, 475] width 139 height 26
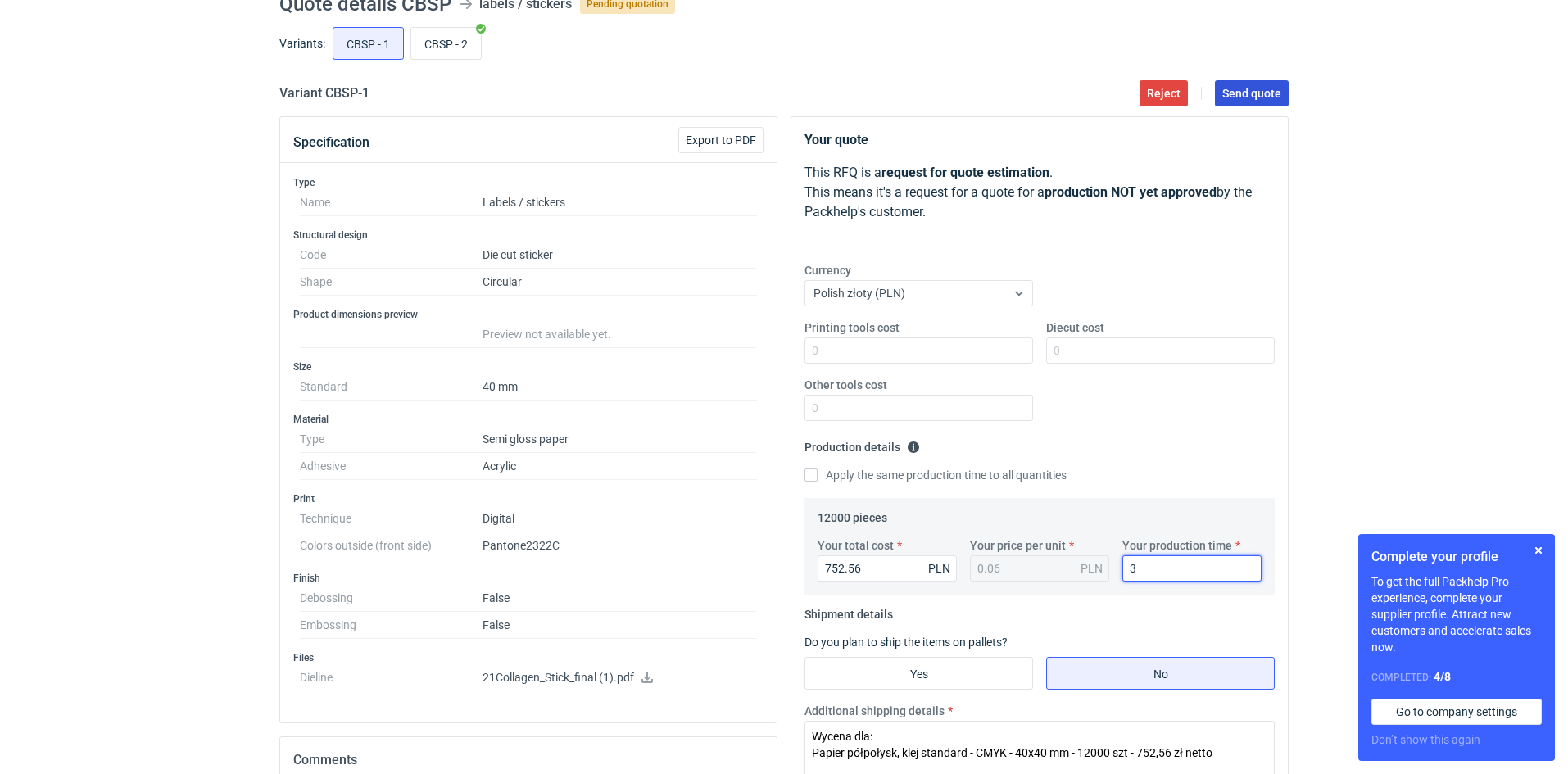
scroll to position [0, 0]
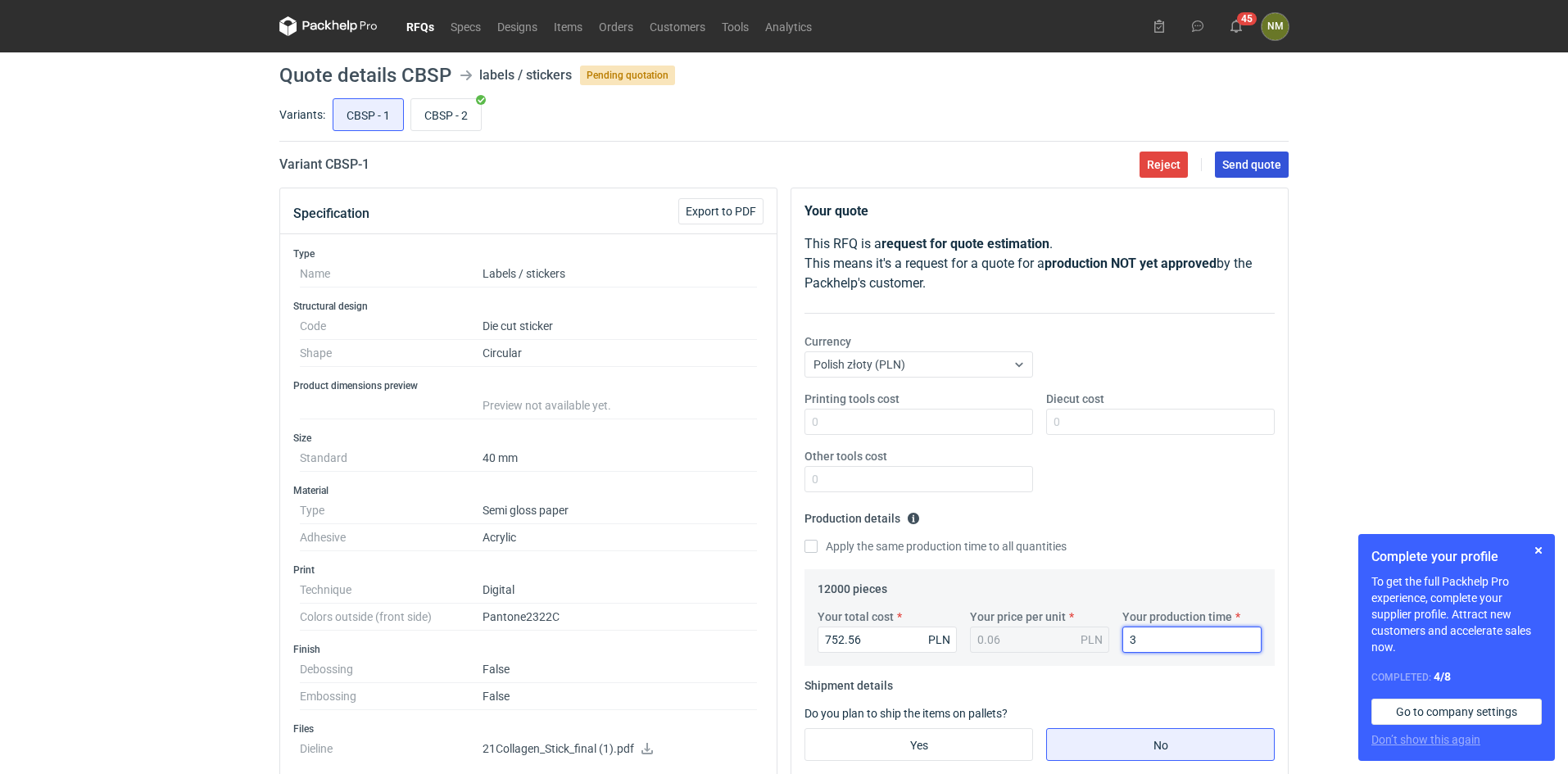
type input "3"
click at [1251, 169] on span "Send quote" at bounding box center [1251, 164] width 59 height 12
